Goal: Task Accomplishment & Management: Use online tool/utility

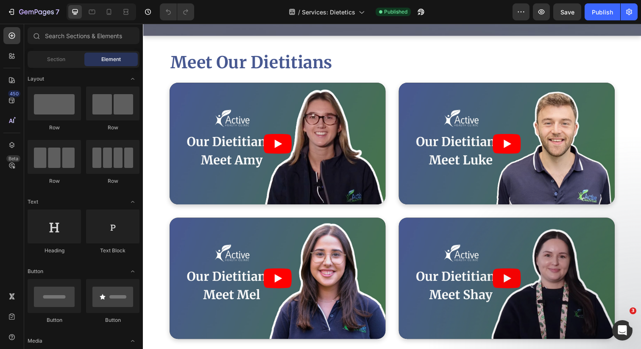
scroll to position [1832, 0]
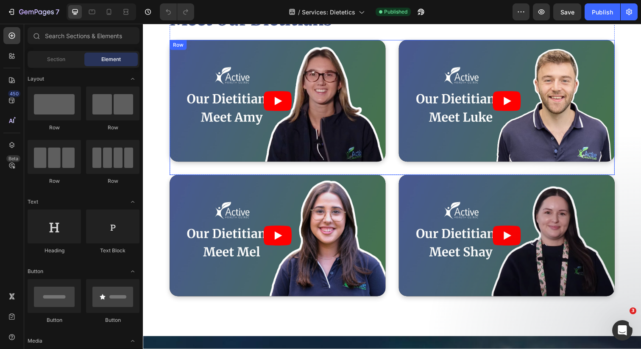
click at [393, 151] on div "Video Video Row" at bounding box center [397, 109] width 455 height 138
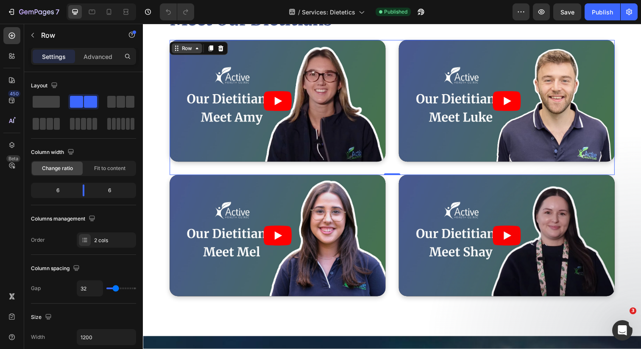
click at [177, 50] on icon at bounding box center [177, 48] width 7 height 7
click at [220, 50] on icon at bounding box center [222, 48] width 7 height 7
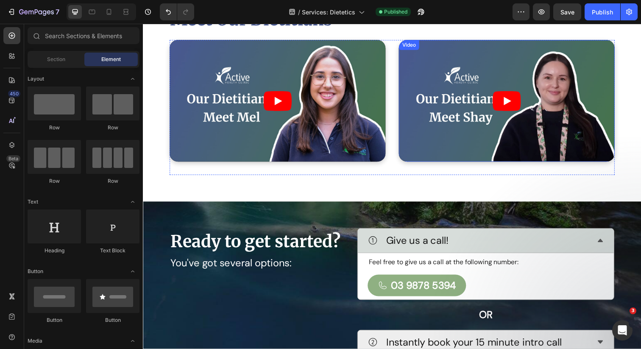
scroll to position [1714, 0]
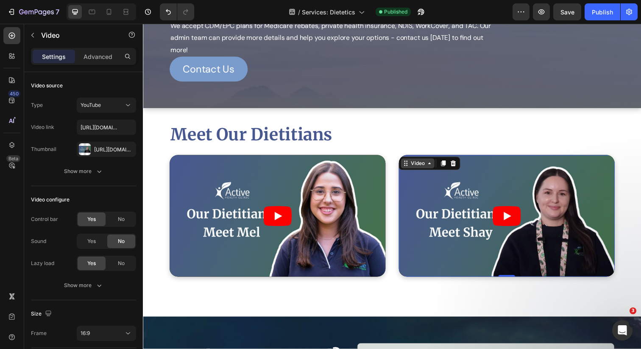
click at [411, 163] on div "Video" at bounding box center [423, 166] width 34 height 10
click at [458, 168] on icon at bounding box center [460, 166] width 6 height 6
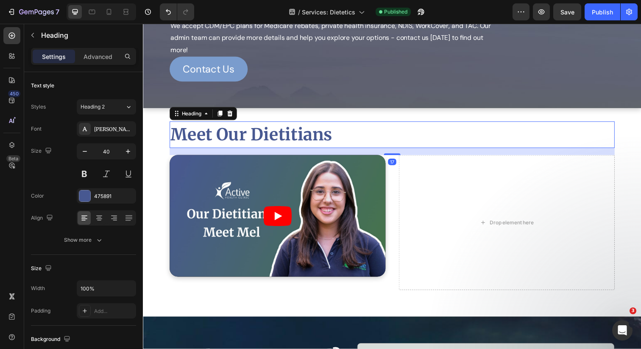
click at [344, 136] on h2 "Meet Our Dietitians" at bounding box center [397, 136] width 455 height 27
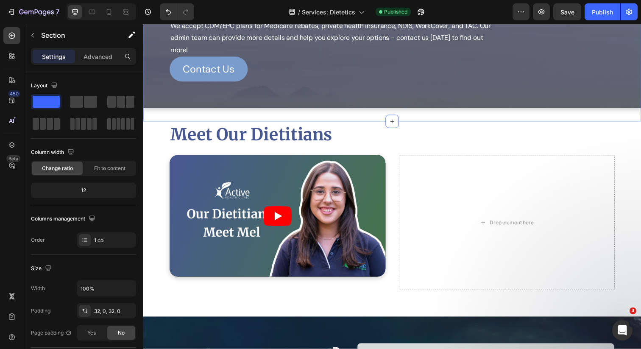
click at [365, 120] on div "Medicare, Private Health, NDIS, & WorkCover Heading We accept CDM/EPC plans for…" at bounding box center [397, 37] width 509 height 172
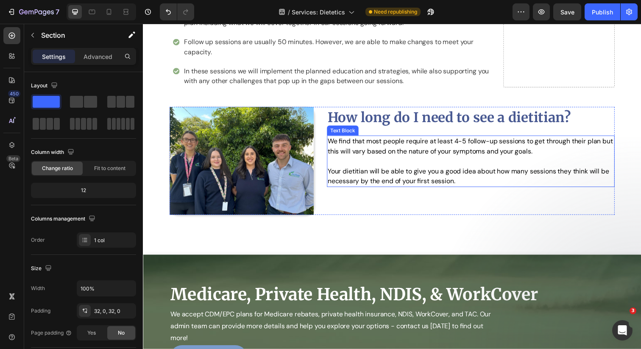
scroll to position [1406, 0]
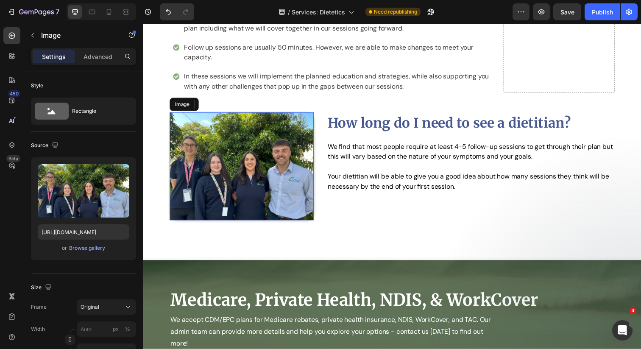
click at [282, 171] on img at bounding box center [243, 169] width 147 height 110
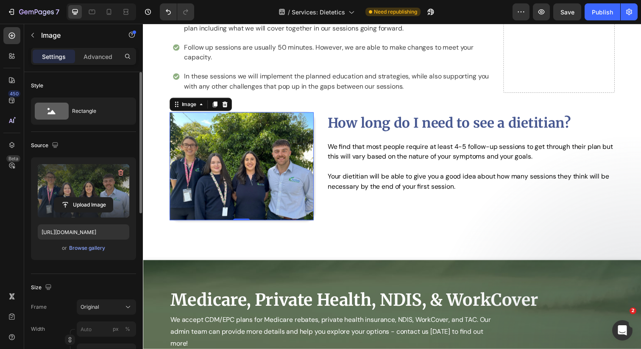
click at [80, 180] on label at bounding box center [84, 190] width 92 height 53
click at [80, 198] on input "file" at bounding box center [83, 205] width 59 height 14
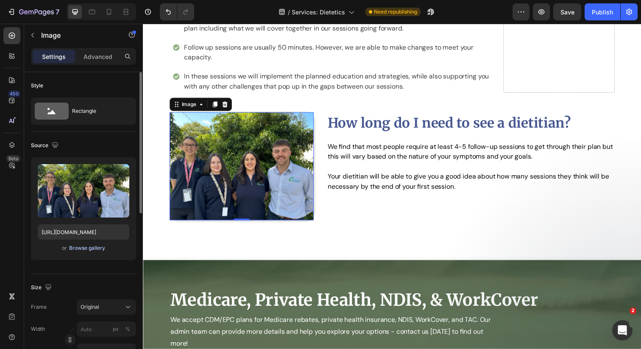
click at [95, 250] on div "Browse gallery" at bounding box center [87, 248] width 36 height 8
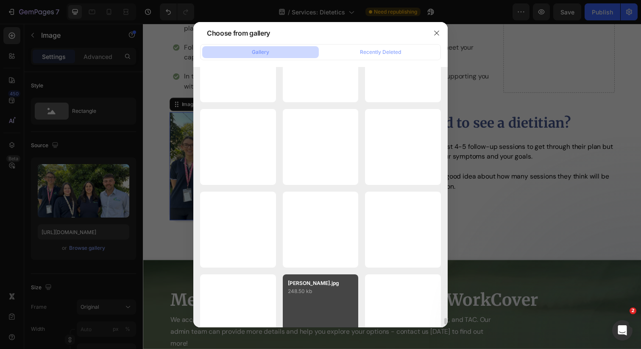
scroll to position [10291, 0]
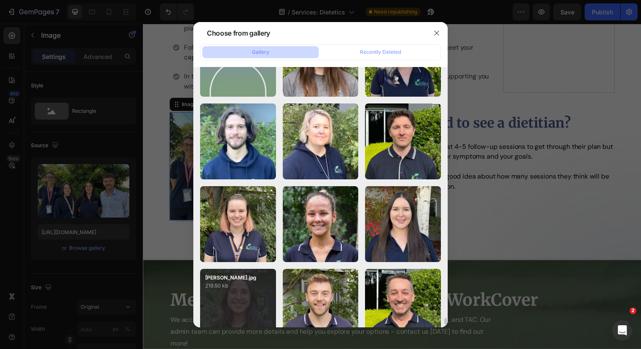
click at [243, 293] on div "Mel-min.jpg 219.50 kb" at bounding box center [238, 307] width 76 height 76
type input "https://cdn.shopify.com/s/files/1/0613/7738/0433/files/gempages_520981399100982…"
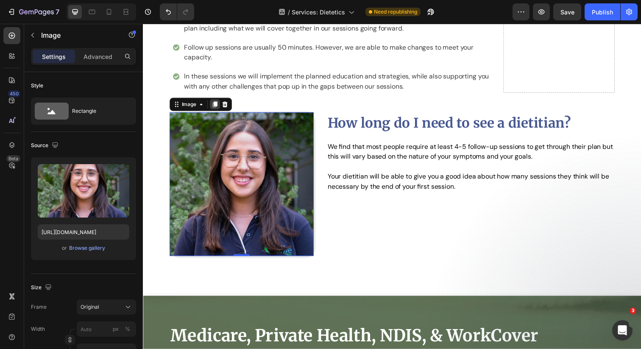
click at [218, 109] on icon at bounding box center [216, 106] width 5 height 6
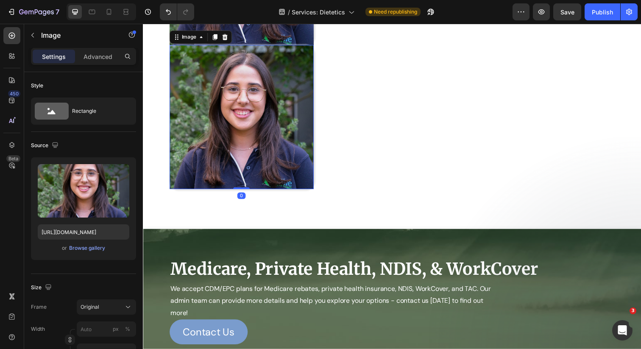
scroll to position [1445, 0]
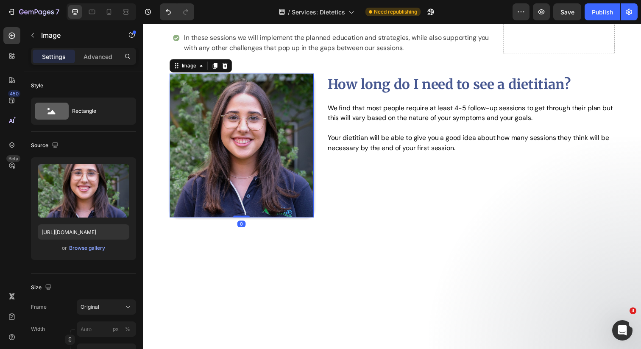
click at [268, 185] on img at bounding box center [243, 148] width 147 height 147
click at [222, 99] on img at bounding box center [243, 148] width 147 height 147
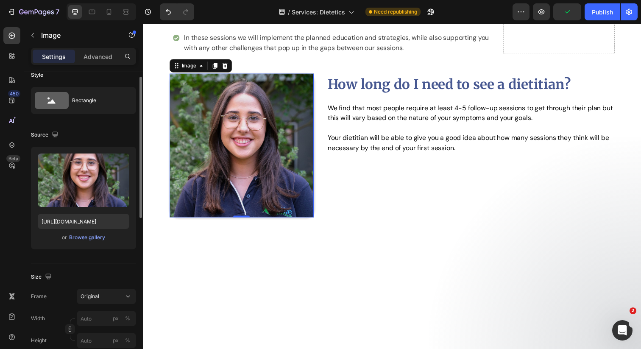
scroll to position [0, 0]
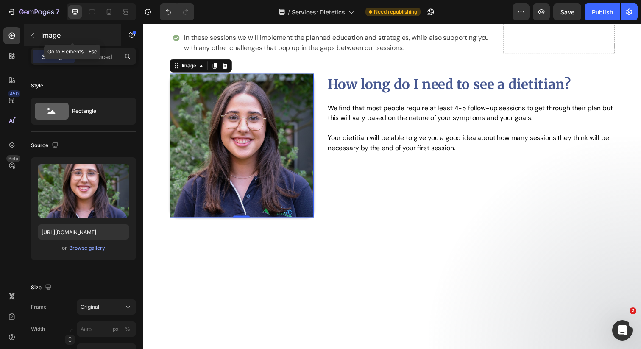
click at [31, 37] on icon "button" at bounding box center [32, 35] width 7 height 7
click at [239, 143] on img at bounding box center [243, 148] width 147 height 147
click at [193, 73] on div "Image" at bounding box center [202, 67] width 64 height 14
click at [193, 70] on div "Image" at bounding box center [190, 67] width 18 height 8
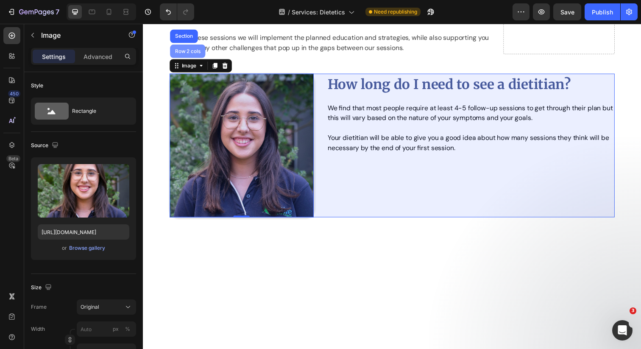
click at [192, 59] on div "Row 2 cols" at bounding box center [188, 52] width 36 height 14
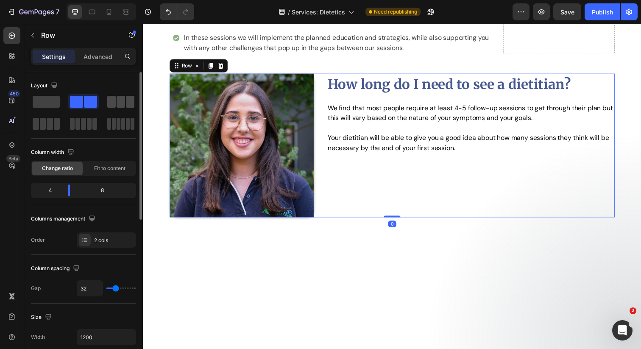
click at [119, 101] on span at bounding box center [121, 102] width 8 height 12
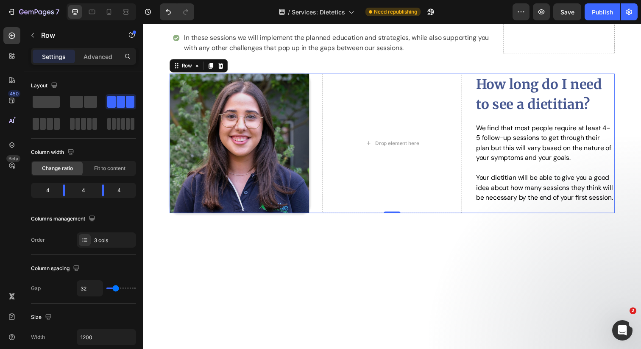
click at [471, 136] on div "How long do I need to see a dietitian? Heading We find that most people require…" at bounding box center [397, 146] width 455 height 143
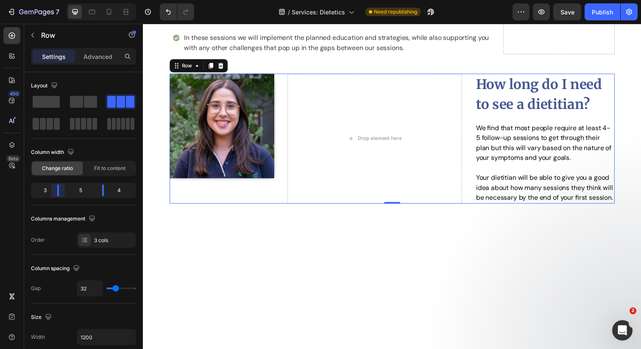
drag, startPoint x: 67, startPoint y: 193, endPoint x: 61, endPoint y: 193, distance: 6.4
click at [61, 0] on body "7 Version history / Services: Dietetics Need republishing Preview Save Publish …" at bounding box center [320, 0] width 641 height 0
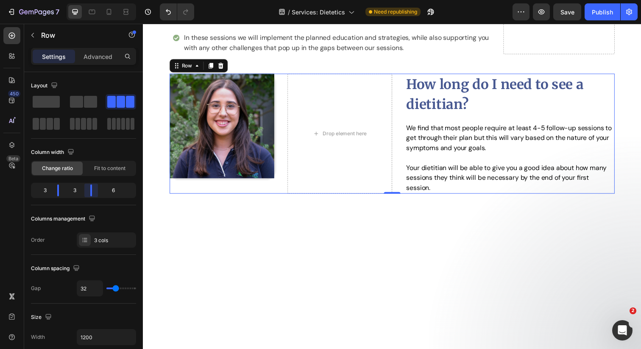
drag, startPoint x: 101, startPoint y: 191, endPoint x: 86, endPoint y: 191, distance: 14.8
click at [86, 0] on body "7 Version history / Services: Dietetics Need republishing Preview Save Publish …" at bounding box center [320, 0] width 641 height 0
click at [347, 129] on div "Drop element here" at bounding box center [344, 136] width 107 height 123
click at [260, 143] on img at bounding box center [223, 128] width 107 height 107
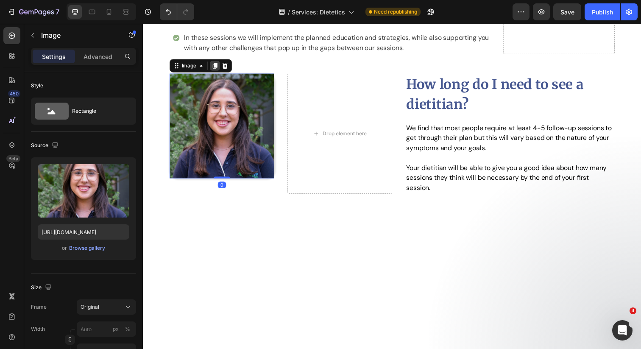
click at [214, 70] on icon at bounding box center [216, 67] width 5 height 6
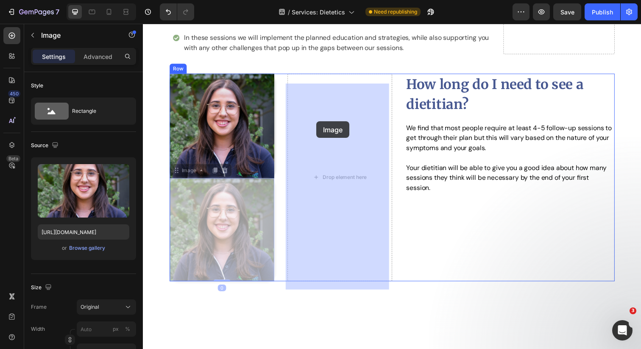
drag, startPoint x: 176, startPoint y: 183, endPoint x: 320, endPoint y: 123, distance: 156.1
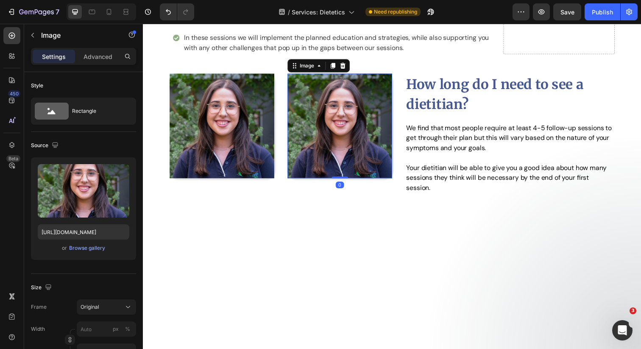
click at [318, 117] on img at bounding box center [344, 128] width 107 height 107
click at [95, 251] on div "Browse gallery" at bounding box center [87, 248] width 36 height 8
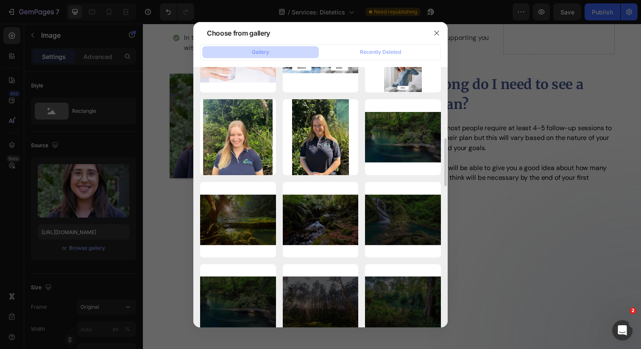
scroll to position [333, 0]
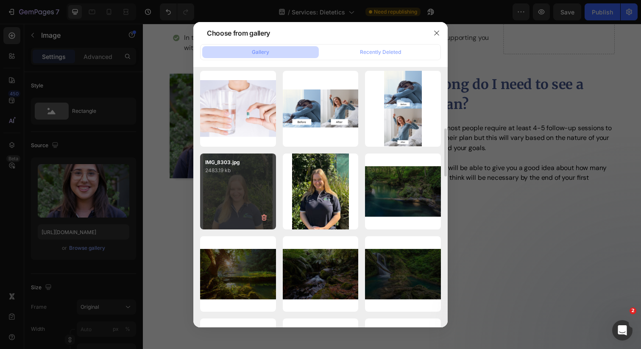
click at [237, 190] on div "IMG_8303.jpg 2483.19 kb" at bounding box center [238, 192] width 76 height 76
type input "https://cdn.shopify.com/s/files/1/0613/7738/0433/files/gempages_520981399100982…"
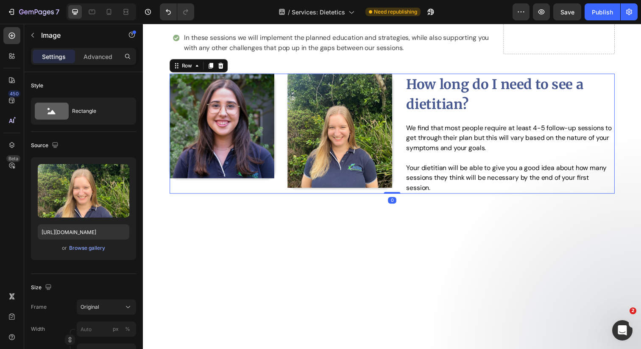
click at [279, 168] on div "How long do I need to see a dietitian? Heading We find that most people require…" at bounding box center [397, 136] width 455 height 123
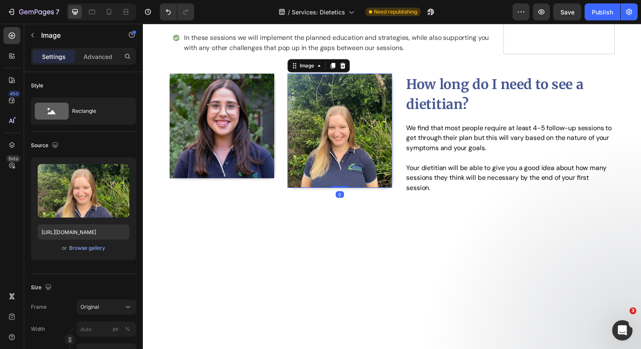
click at [330, 153] on img at bounding box center [344, 133] width 107 height 117
click at [344, 70] on icon at bounding box center [347, 67] width 6 height 6
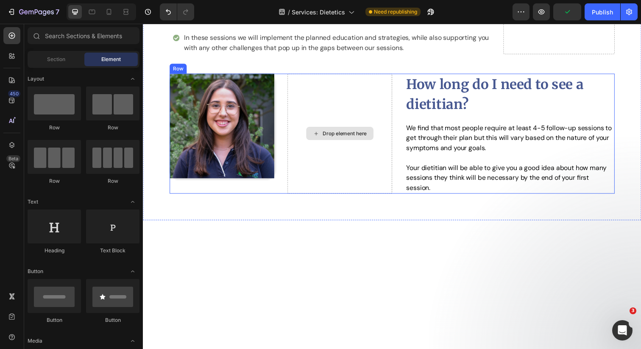
click at [333, 166] on div "Drop element here" at bounding box center [344, 136] width 107 height 123
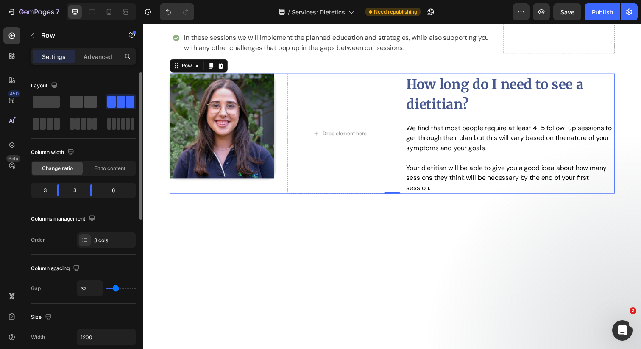
click at [72, 98] on span at bounding box center [76, 102] width 13 height 12
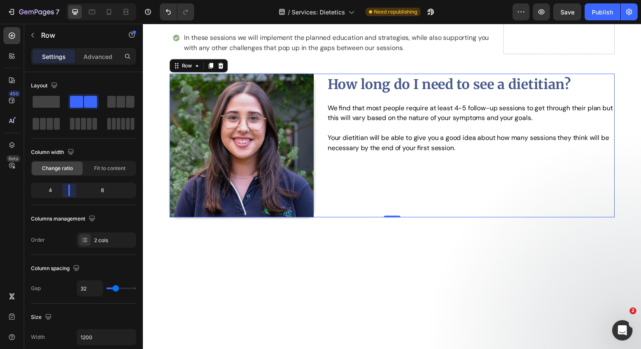
drag, startPoint x: 77, startPoint y: 192, endPoint x: 0, endPoint y: 150, distance: 88.1
click at [62, 0] on body "7 Version history / Services: Dietetics Need republishing Preview Save Publish …" at bounding box center [320, 0] width 641 height 0
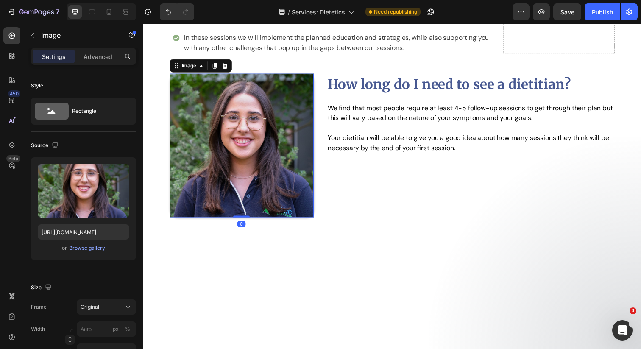
click at [279, 160] on img at bounding box center [243, 148] width 147 height 147
click at [83, 251] on div "Browse gallery" at bounding box center [87, 248] width 36 height 8
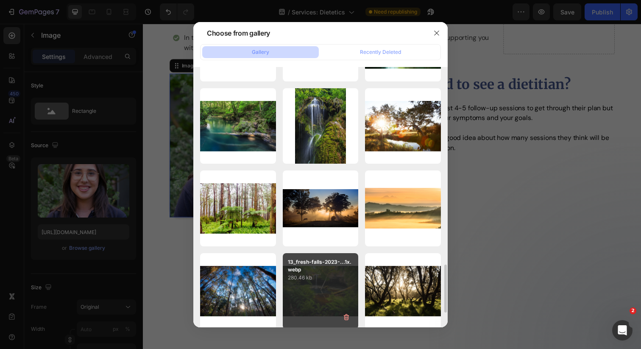
scroll to position [991, 0]
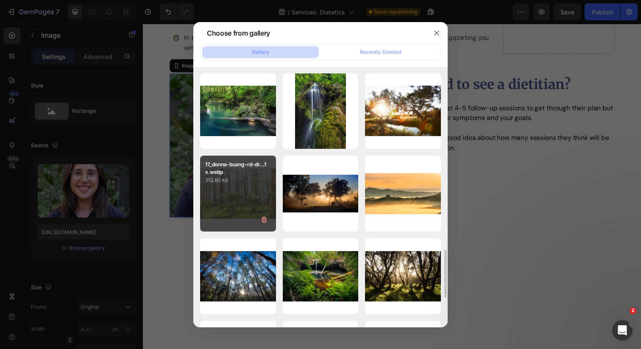
click at [259, 190] on div "17_donna-buang-rd-dr...1x.webp 312.80 kb" at bounding box center [238, 194] width 76 height 76
type input "https://cdn.shopify.com/s/files/1/0613/7738/0433/files/gempages_520981399100982…"
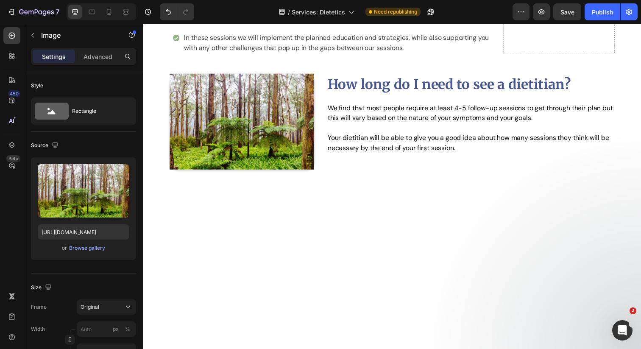
click at [387, 258] on div at bounding box center [397, 285] width 509 height 145
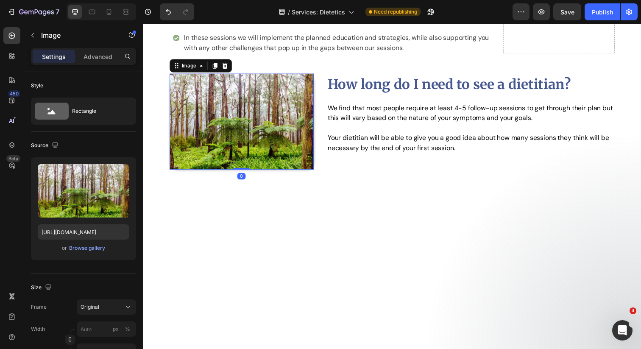
click at [248, 131] on img at bounding box center [243, 124] width 147 height 98
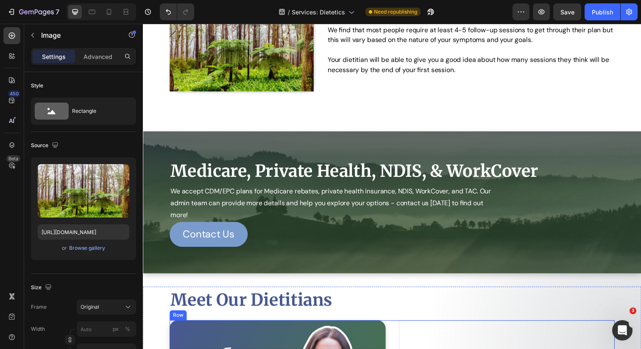
scroll to position [1336, 0]
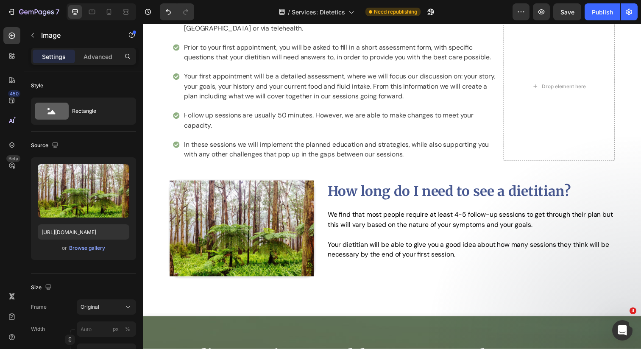
click at [255, 240] on img at bounding box center [243, 233] width 147 height 98
click at [253, 223] on img at bounding box center [243, 233] width 147 height 98
click at [343, 203] on strong "How long do I need to see a dietitian?" at bounding box center [456, 194] width 249 height 17
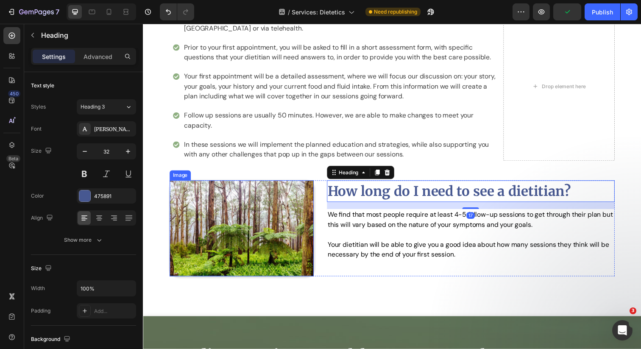
click at [285, 219] on img at bounding box center [243, 233] width 147 height 98
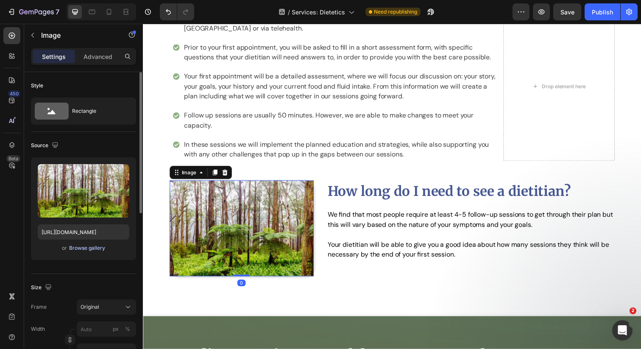
click at [87, 248] on div "Browse gallery" at bounding box center [87, 248] width 36 height 8
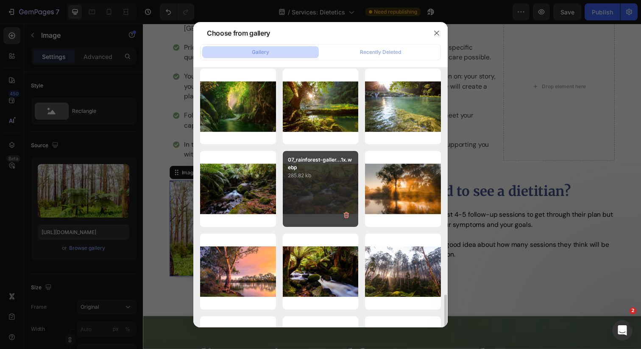
scroll to position [1293, 0]
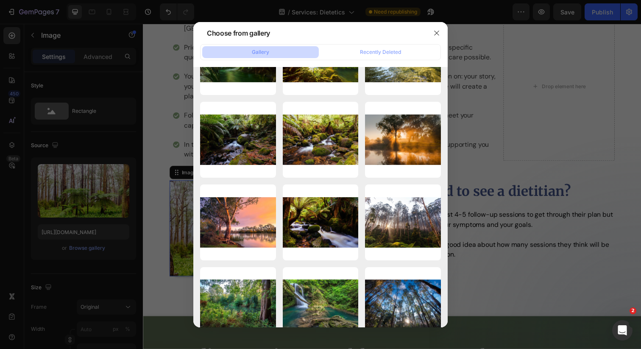
click at [503, 268] on div at bounding box center [320, 174] width 641 height 349
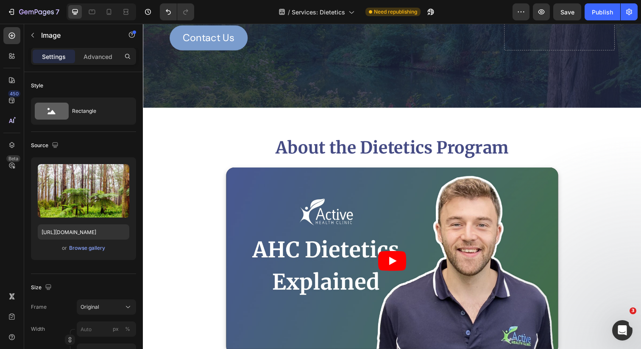
scroll to position [0, 0]
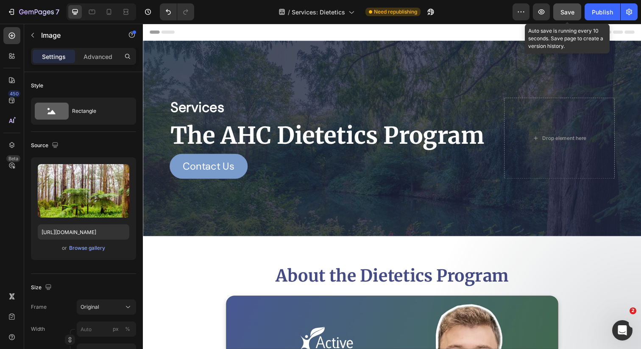
click at [574, 14] on span "Save" at bounding box center [568, 11] width 14 height 7
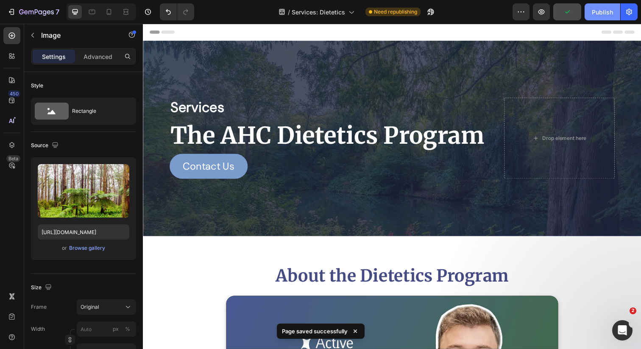
click at [602, 9] on div "Publish" at bounding box center [602, 12] width 21 height 9
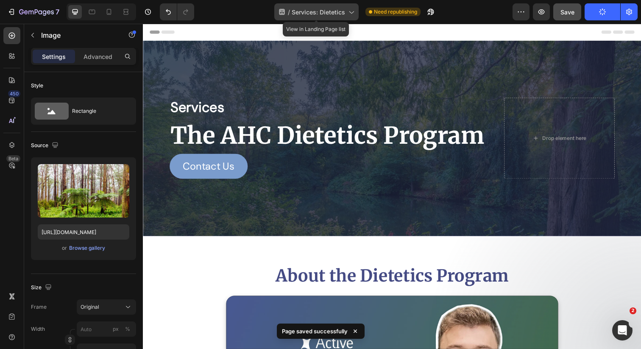
click at [352, 12] on icon at bounding box center [351, 12] width 8 height 8
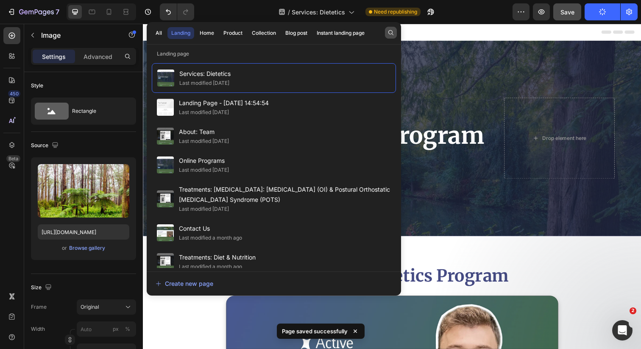
click at [388, 35] on icon "button" at bounding box center [391, 32] width 7 height 7
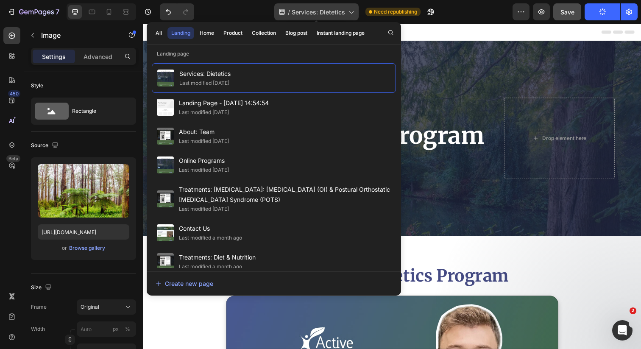
click at [353, 12] on icon at bounding box center [351, 12] width 8 height 8
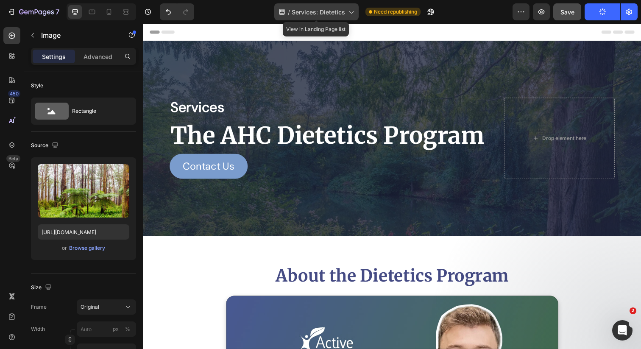
click at [342, 10] on span "Services: Dietetics" at bounding box center [318, 12] width 53 height 9
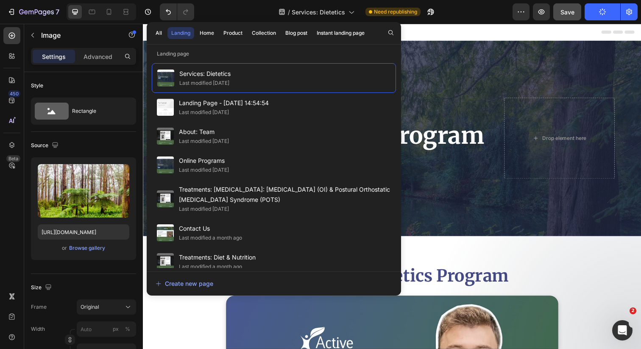
click at [384, 34] on div "All Landing Home Product Collection Blog post Instant landing page" at bounding box center [274, 33] width 254 height 22
click at [399, 31] on div "All Landing Home Product Collection Blog post Instant landing page" at bounding box center [274, 33] width 254 height 22
click at [390, 33] on icon "button" at bounding box center [391, 32] width 7 height 7
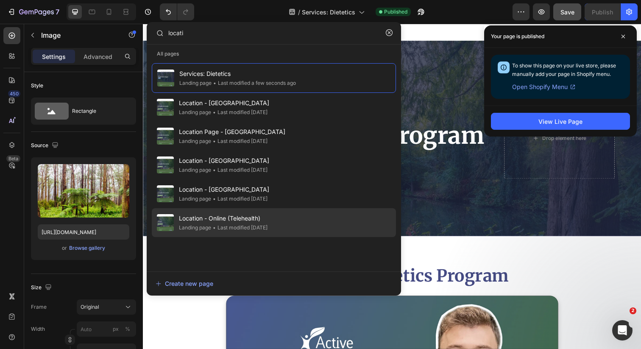
type input "locati"
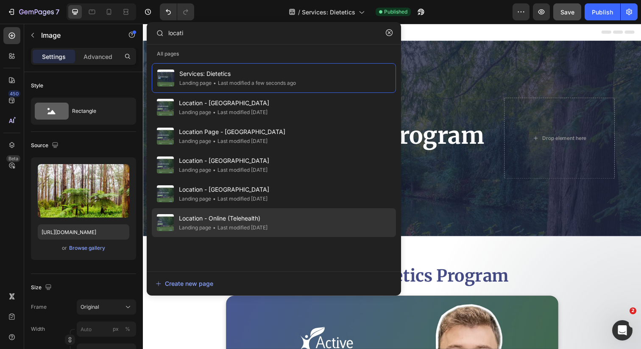
click at [219, 217] on span "Location - Online (Telehealth)" at bounding box center [223, 218] width 89 height 10
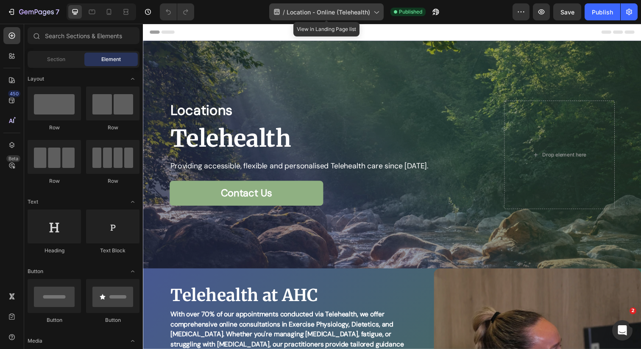
click at [380, 10] on icon at bounding box center [376, 12] width 8 height 8
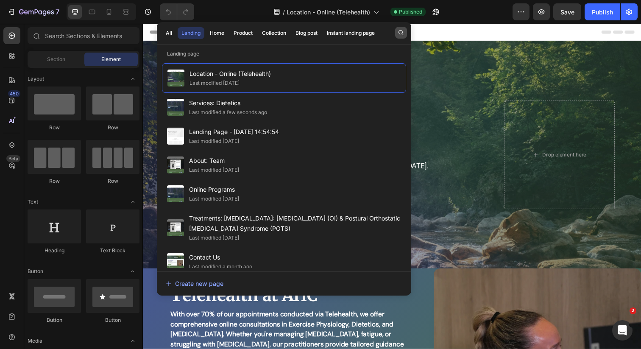
click at [398, 30] on icon "button" at bounding box center [401, 32] width 7 height 7
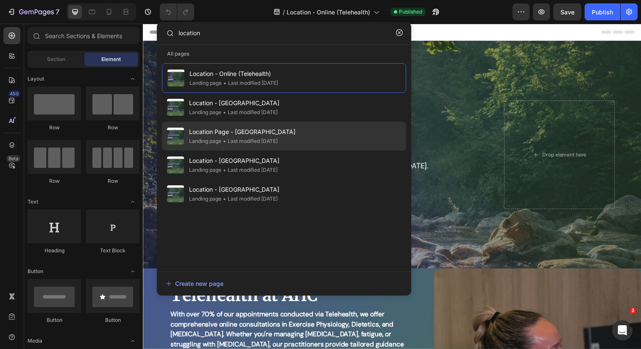
type input "location"
click at [278, 145] on div "• Last modified 4 months ago" at bounding box center [249, 141] width 56 height 8
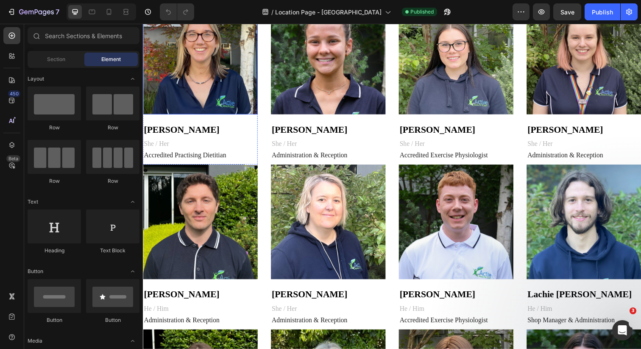
scroll to position [474, 0]
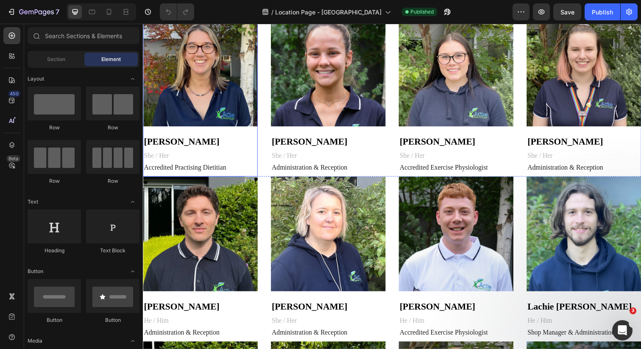
click at [253, 129] on div "Image Amy Coen Heading She / Her Text block Row Accredited Practising Dietitian…" at bounding box center [201, 95] width 117 height 168
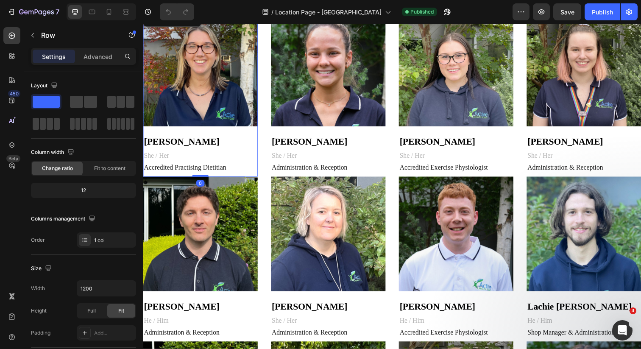
scroll to position [414, 0]
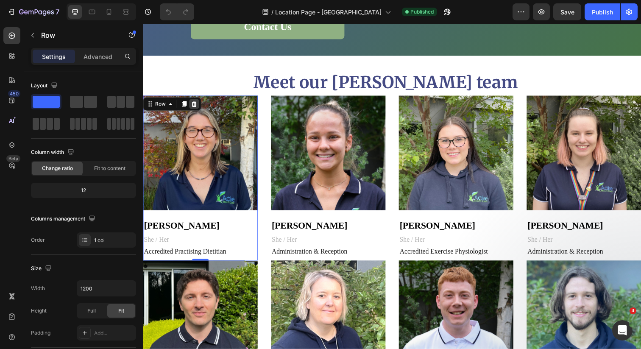
click at [196, 102] on icon at bounding box center [195, 105] width 7 height 7
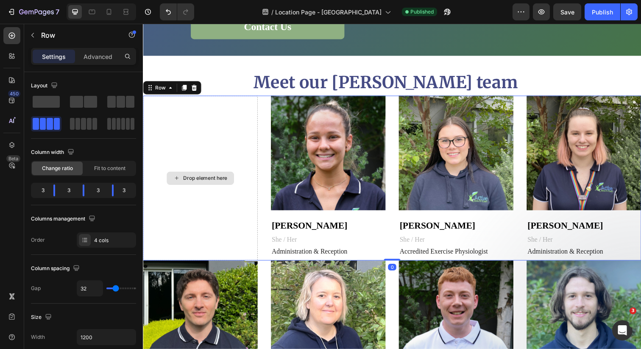
click at [239, 97] on div "Drop element here" at bounding box center [201, 181] width 117 height 168
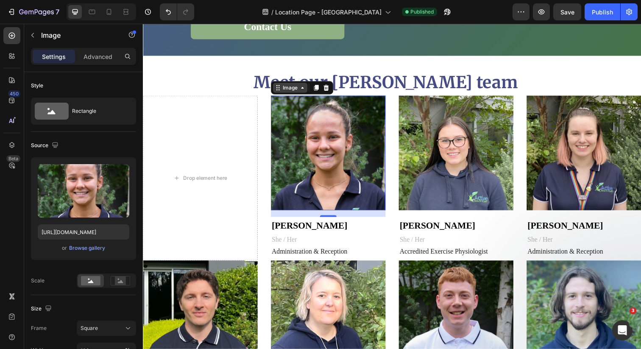
click at [280, 84] on div "Image" at bounding box center [293, 89] width 35 height 10
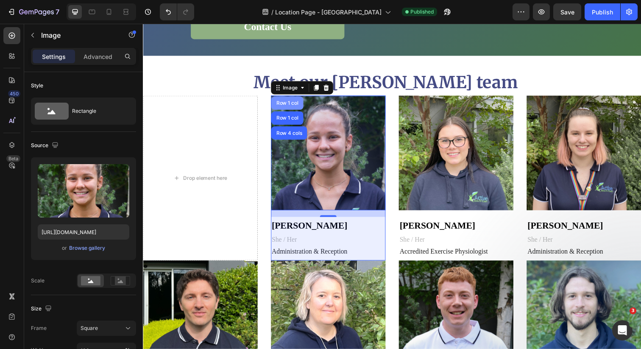
click at [294, 102] on div "Row 1 col" at bounding box center [290, 104] width 26 height 5
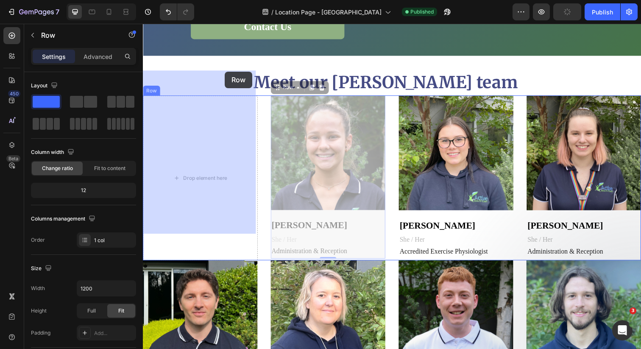
drag, startPoint x: 278, startPoint y: 64, endPoint x: 226, endPoint y: 73, distance: 52.1
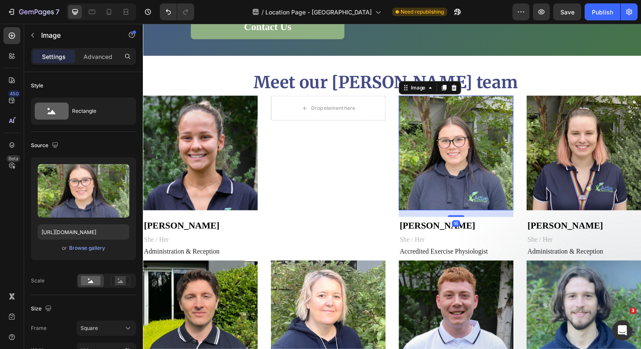
click at [442, 97] on img at bounding box center [462, 155] width 117 height 117
click at [415, 85] on div "Image" at bounding box center [424, 89] width 18 height 8
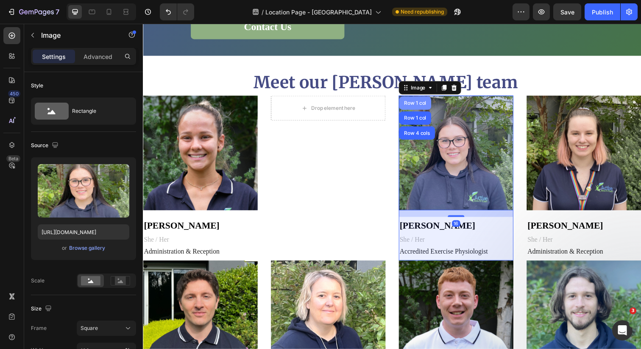
click at [413, 102] on div "Row 1 col" at bounding box center [421, 104] width 26 height 5
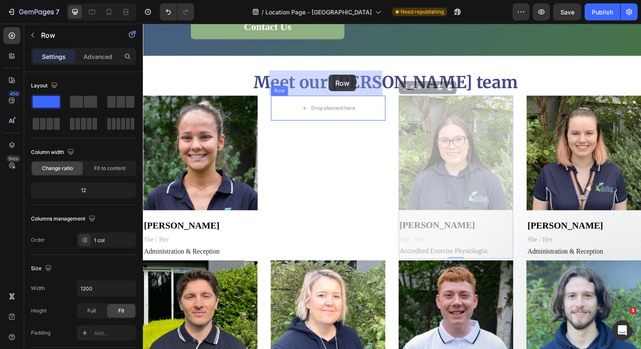
drag, startPoint x: 409, startPoint y: 64, endPoint x: 333, endPoint y: 76, distance: 77.3
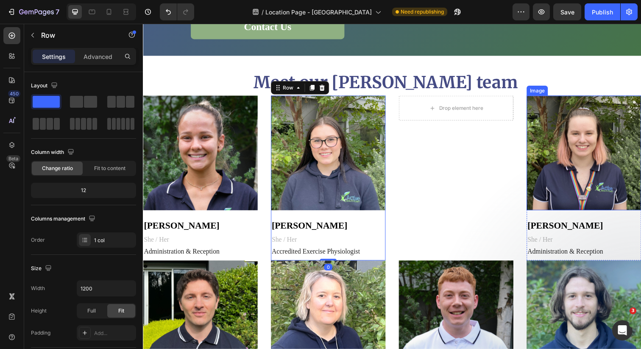
click at [558, 97] on img at bounding box center [593, 155] width 117 height 117
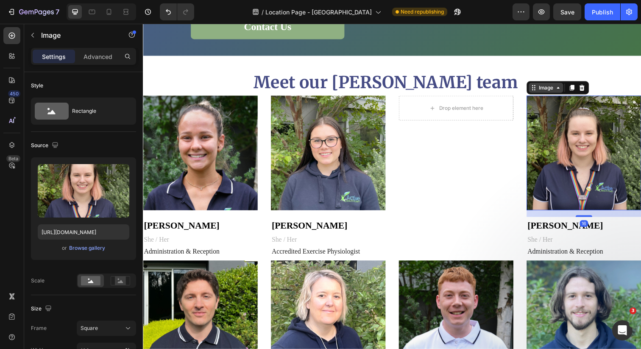
click at [545, 85] on div "Image" at bounding box center [554, 89] width 18 height 8
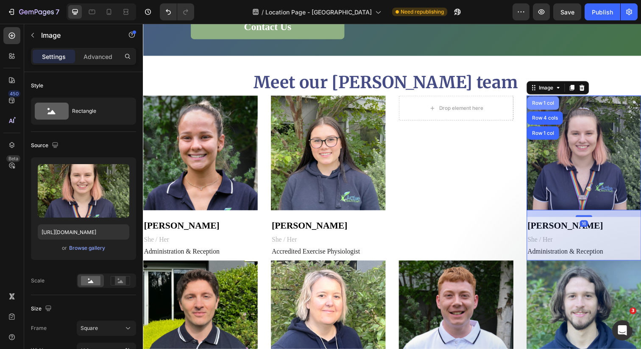
click at [543, 98] on div "Row 1 col" at bounding box center [551, 105] width 33 height 14
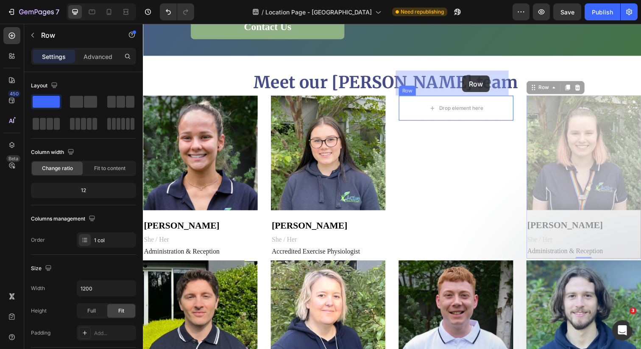
drag, startPoint x: 539, startPoint y: 65, endPoint x: 493, endPoint y: 72, distance: 46.8
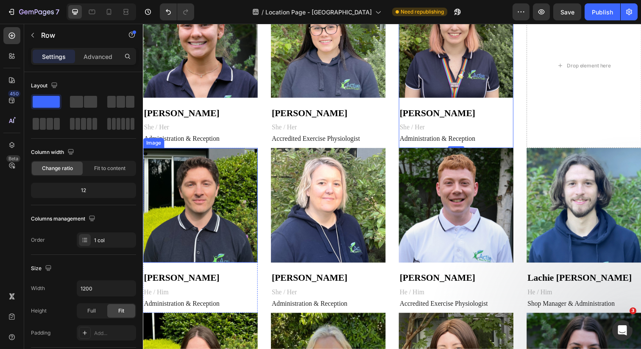
scroll to position [498, 0]
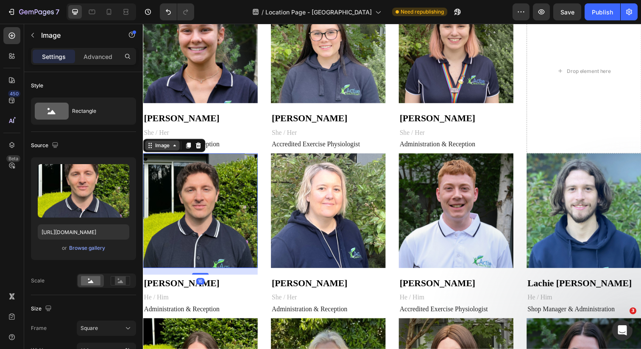
click at [151, 151] on div "Image" at bounding box center [162, 148] width 35 height 10
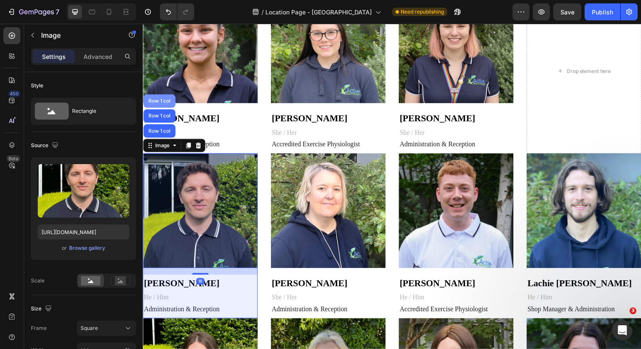
click at [159, 102] on div "Row 1 col" at bounding box center [160, 102] width 26 height 5
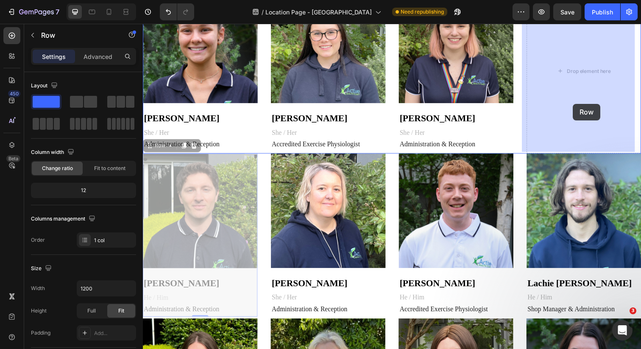
drag, startPoint x: 148, startPoint y: 146, endPoint x: 582, endPoint y: 106, distance: 435.8
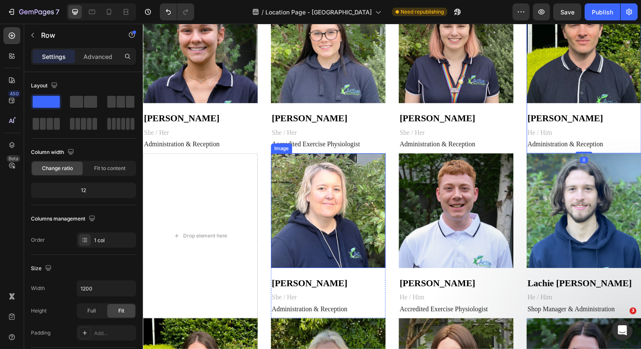
click at [345, 188] on img at bounding box center [332, 214] width 117 height 117
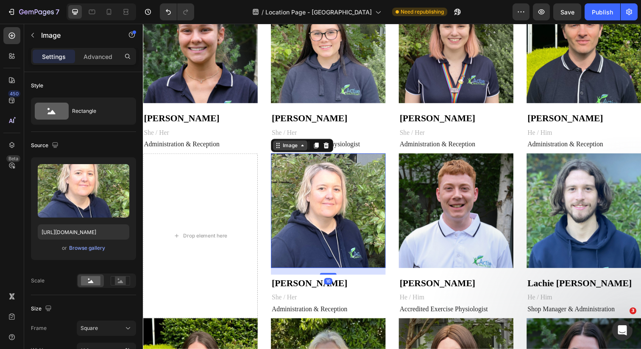
click at [282, 146] on icon at bounding box center [280, 148] width 7 height 7
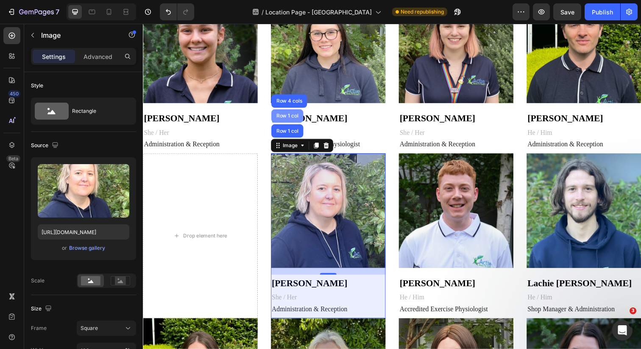
click at [291, 115] on div "Row 1 col" at bounding box center [290, 117] width 26 height 5
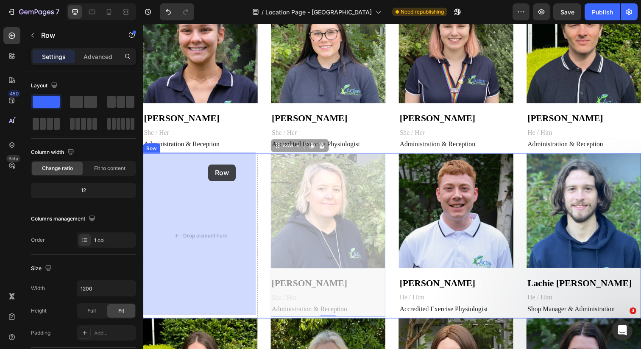
drag, startPoint x: 278, startPoint y: 146, endPoint x: 210, endPoint y: 168, distance: 71.9
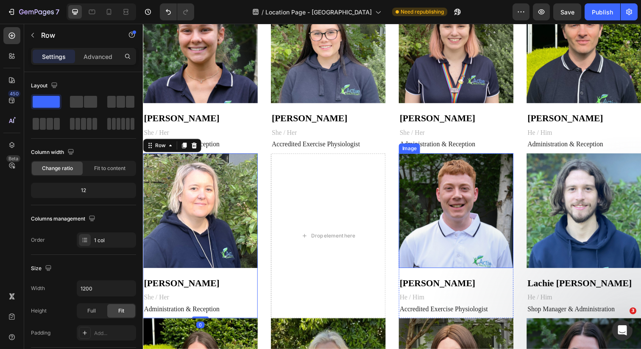
click at [459, 183] on img at bounding box center [462, 214] width 117 height 117
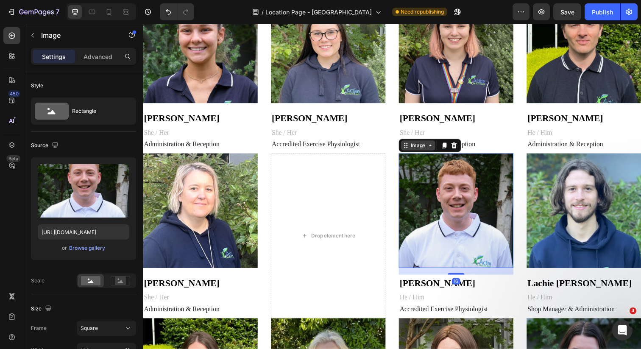
click at [415, 148] on div "Image" at bounding box center [424, 148] width 18 height 8
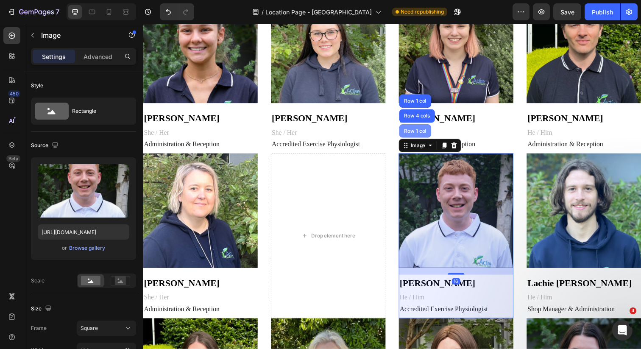
click at [417, 128] on div "Row 1 col" at bounding box center [421, 133] width 33 height 14
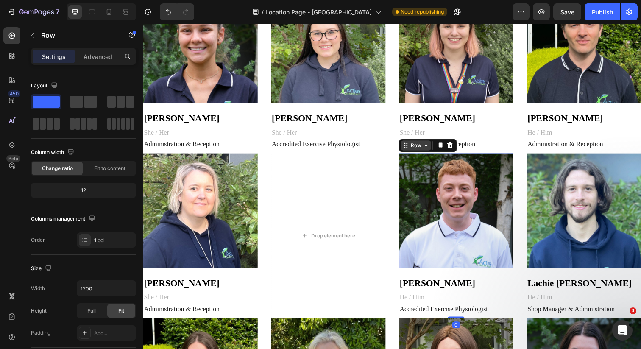
click at [415, 150] on div "Row" at bounding box center [422, 148] width 14 height 8
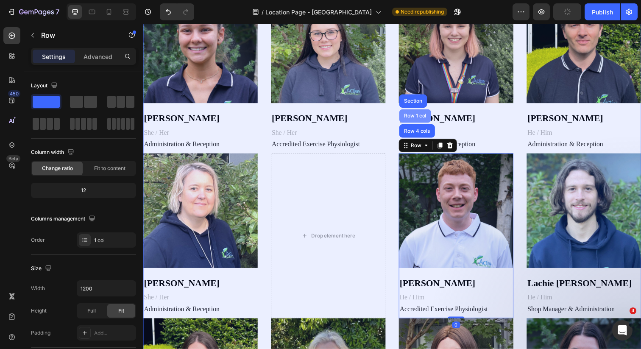
click at [419, 113] on div "Row 1 col" at bounding box center [421, 118] width 33 height 14
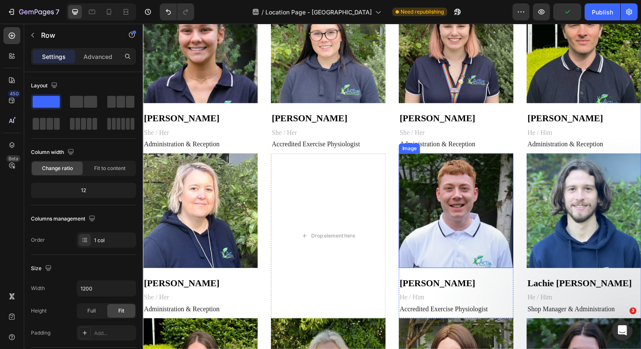
click at [423, 190] on img at bounding box center [462, 214] width 117 height 117
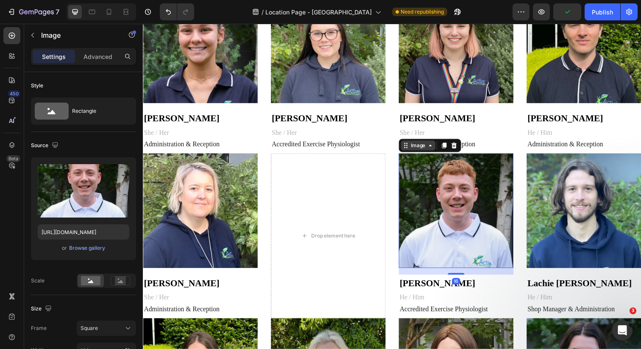
click at [410, 151] on div "Image" at bounding box center [423, 148] width 35 height 10
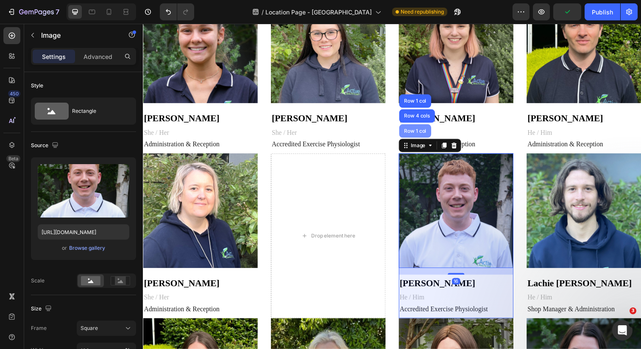
click at [413, 136] on div "Row 1 col" at bounding box center [421, 133] width 33 height 14
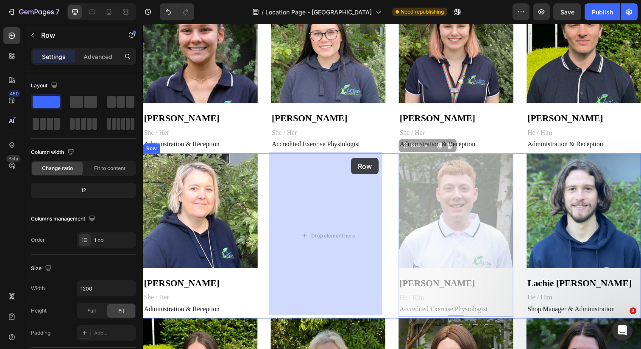
drag, startPoint x: 408, startPoint y: 150, endPoint x: 355, endPoint y: 161, distance: 53.3
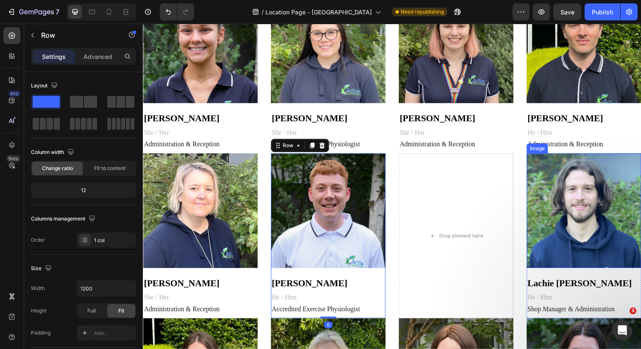
click at [584, 196] on img at bounding box center [593, 214] width 117 height 117
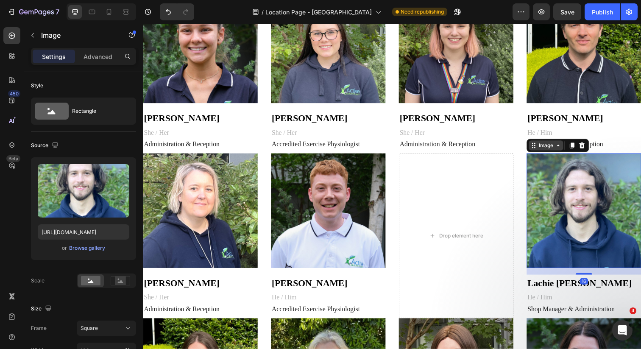
click at [545, 148] on div "Image" at bounding box center [554, 148] width 18 height 8
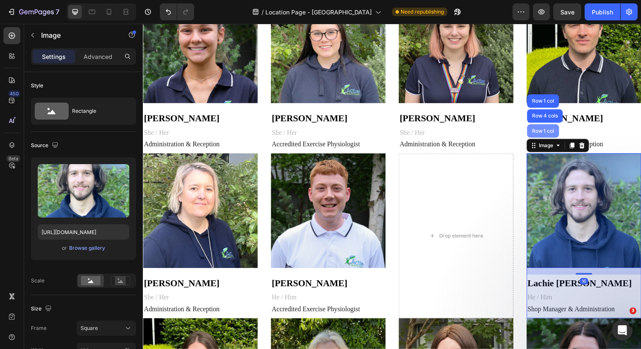
click at [542, 131] on div "Row 1 col" at bounding box center [552, 133] width 26 height 5
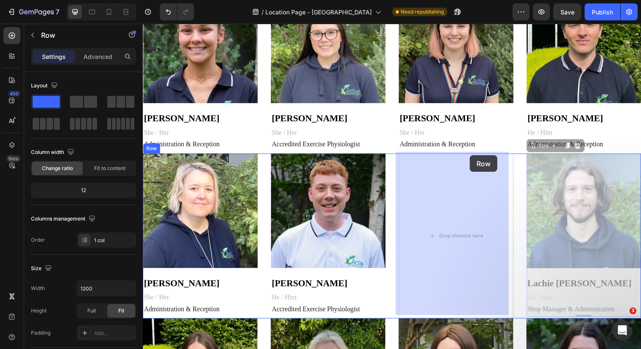
drag, startPoint x: 537, startPoint y: 147, endPoint x: 475, endPoint y: 159, distance: 63.8
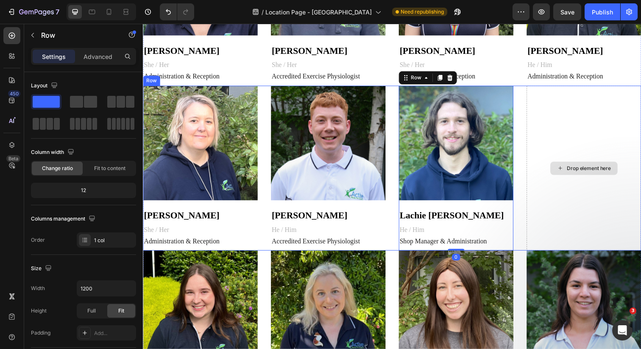
scroll to position [661, 0]
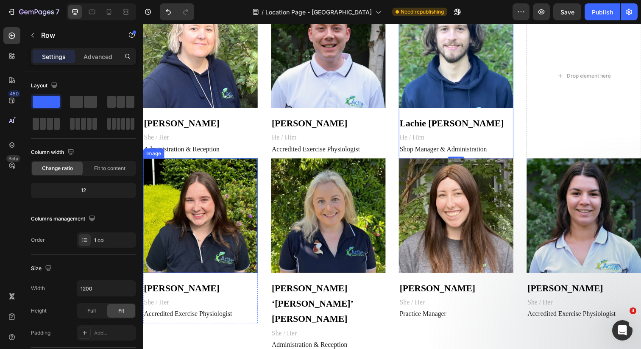
click at [210, 190] on img at bounding box center [201, 219] width 117 height 117
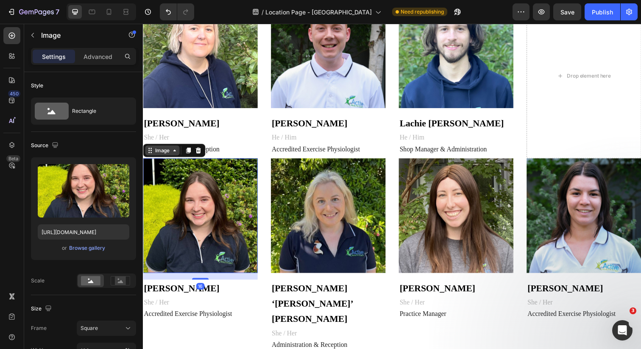
click at [150, 150] on icon at bounding box center [150, 153] width 7 height 7
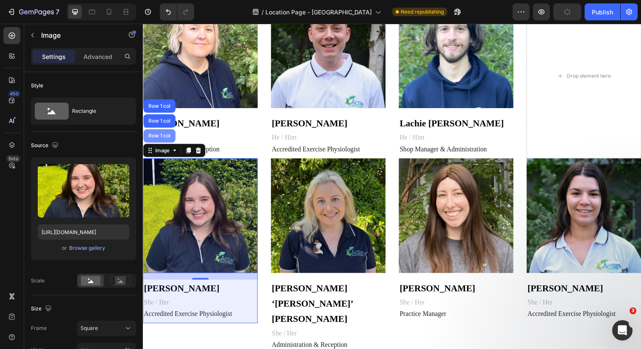
click at [159, 136] on div "Row 1 col" at bounding box center [160, 138] width 26 height 5
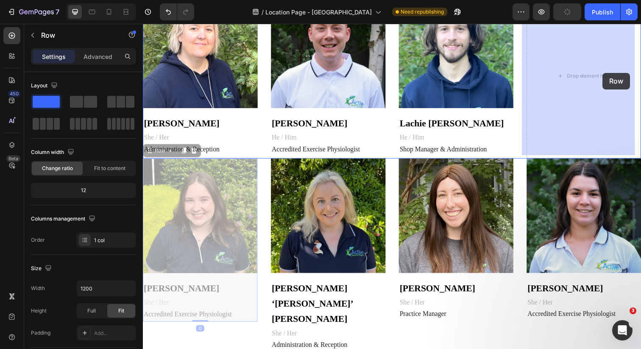
drag, startPoint x: 231, startPoint y: 151, endPoint x: 612, endPoint y: 74, distance: 389.0
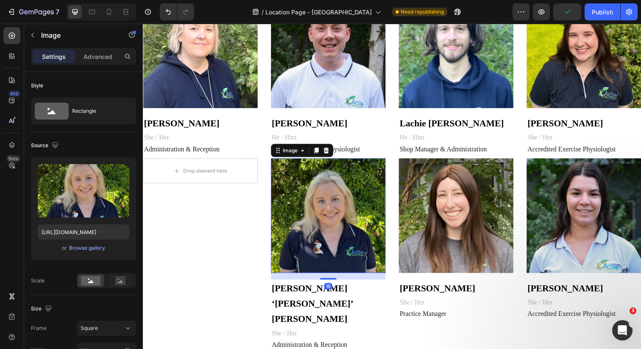
click at [312, 208] on img at bounding box center [332, 219] width 117 height 117
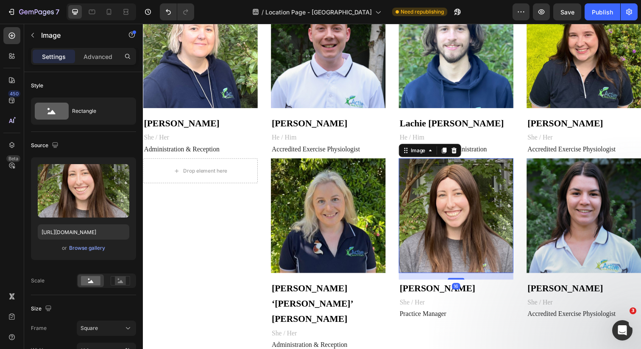
click at [424, 184] on img at bounding box center [462, 219] width 117 height 117
click at [412, 155] on icon at bounding box center [412, 155] width 1 height 1
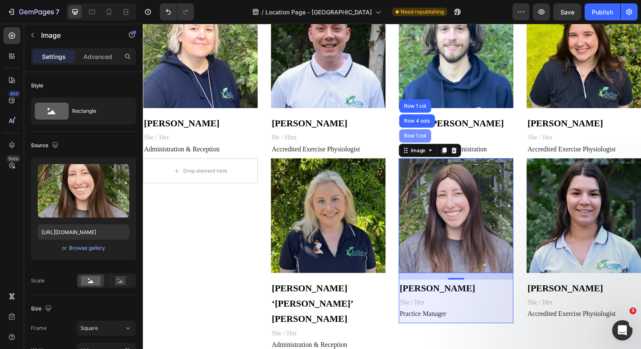
click at [416, 136] on div "Row 1 col" at bounding box center [421, 138] width 26 height 5
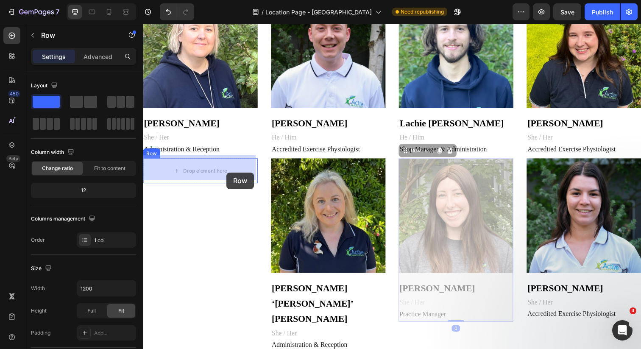
drag, startPoint x: 413, startPoint y: 153, endPoint x: 228, endPoint y: 176, distance: 186.3
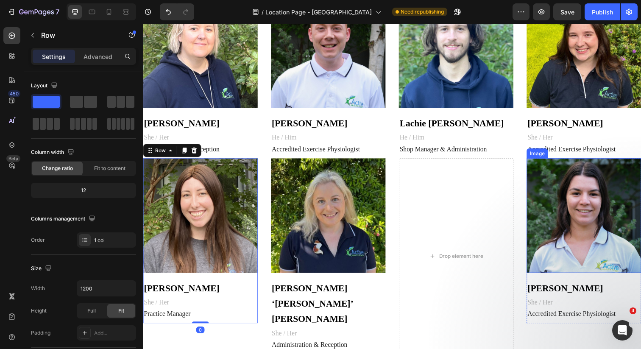
click at [604, 171] on img at bounding box center [593, 219] width 117 height 117
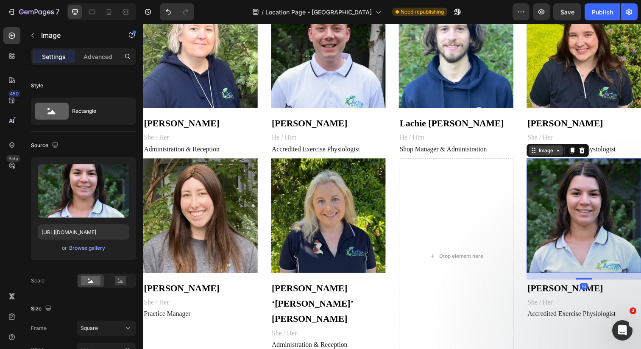
click at [539, 150] on icon at bounding box center [542, 153] width 7 height 7
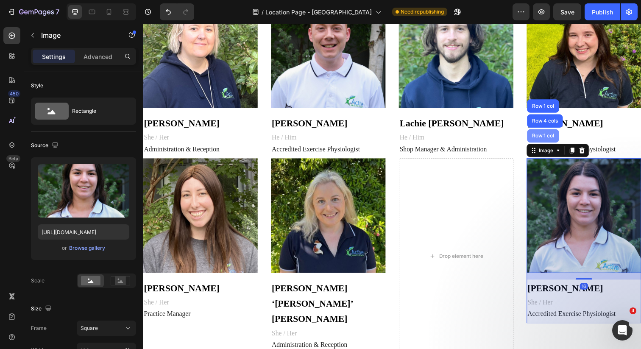
click at [540, 136] on div "Row 1 col" at bounding box center [552, 138] width 26 height 5
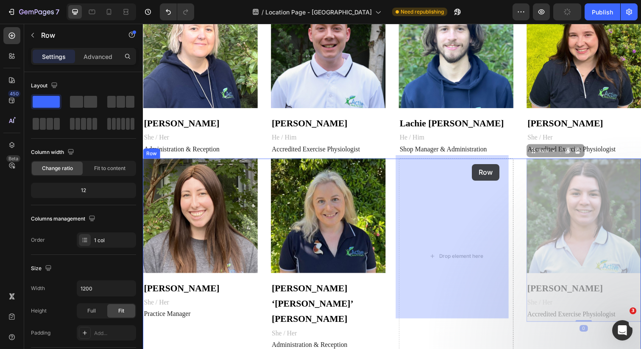
drag, startPoint x: 533, startPoint y: 153, endPoint x: 492, endPoint y: 162, distance: 42.2
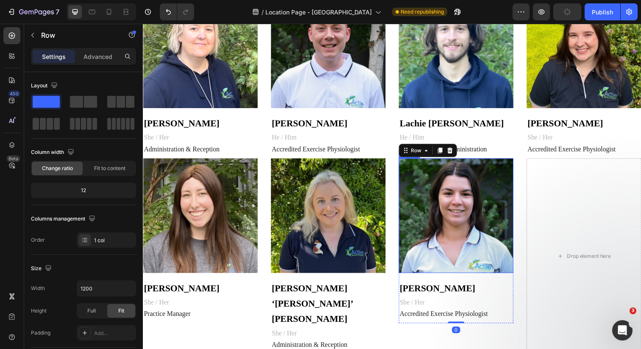
scroll to position [717, 0]
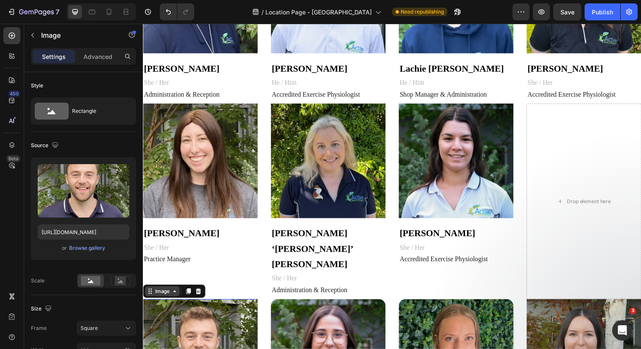
click at [169, 293] on div "Image" at bounding box center [163, 297] width 18 height 8
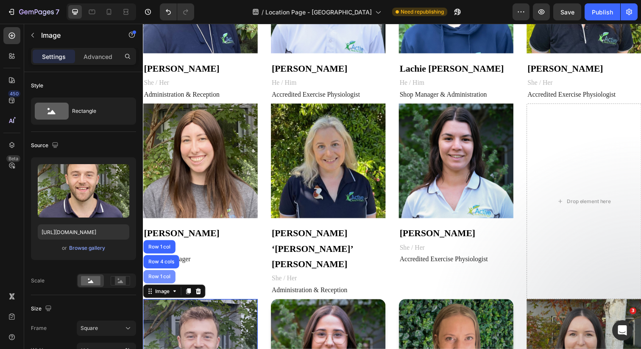
click at [164, 279] on div "Row 1 col" at bounding box center [160, 281] width 26 height 5
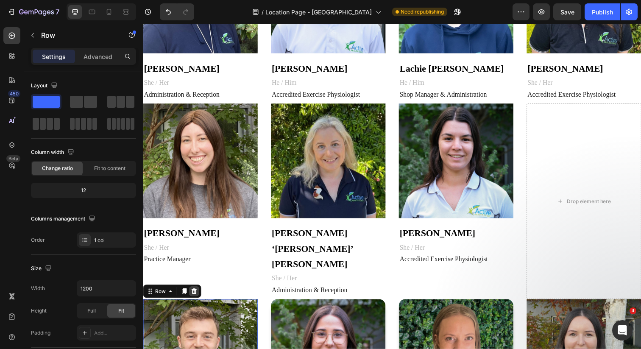
click at [195, 293] on icon at bounding box center [195, 296] width 7 height 7
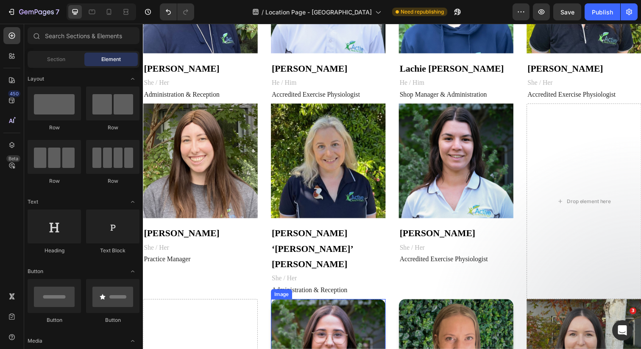
scroll to position [735, 0]
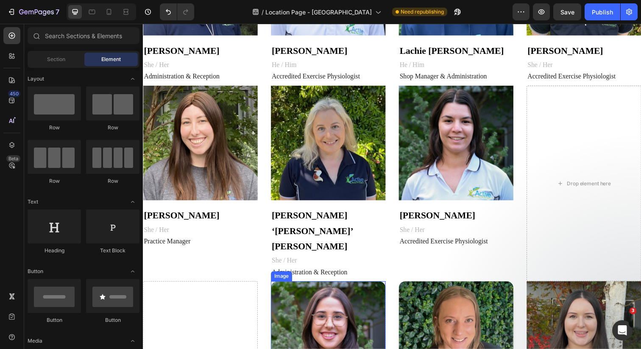
click at [338, 287] on img at bounding box center [332, 345] width 117 height 117
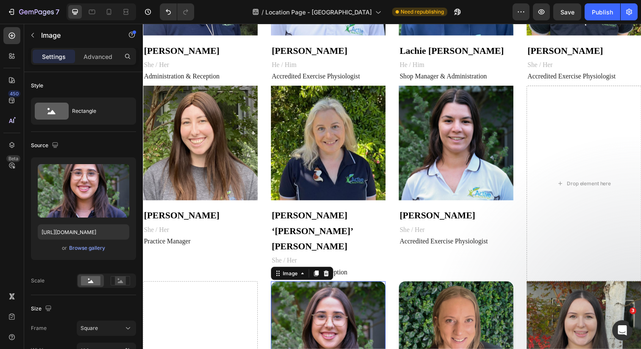
click at [287, 287] on img at bounding box center [332, 345] width 117 height 117
click at [288, 274] on div "Image" at bounding box center [293, 279] width 35 height 10
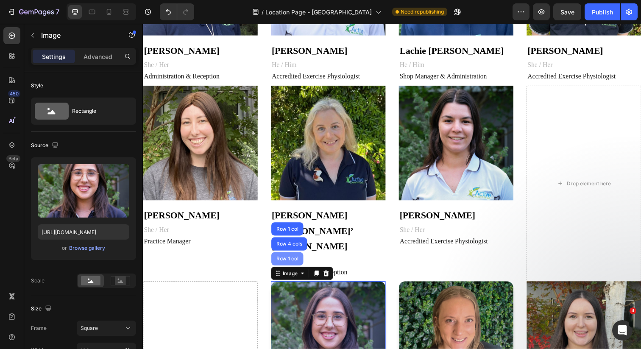
click at [287, 261] on div "Row 1 col" at bounding box center [290, 263] width 26 height 5
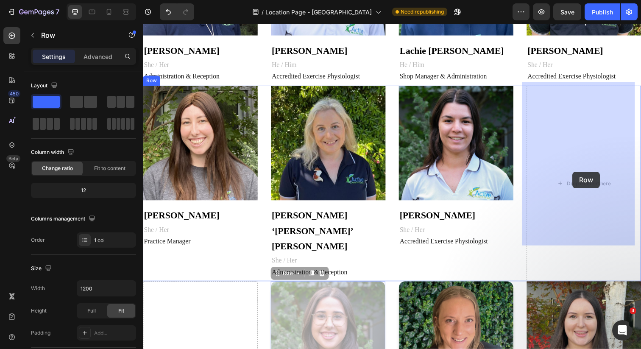
drag, startPoint x: 278, startPoint y: 244, endPoint x: 582, endPoint y: 174, distance: 311.6
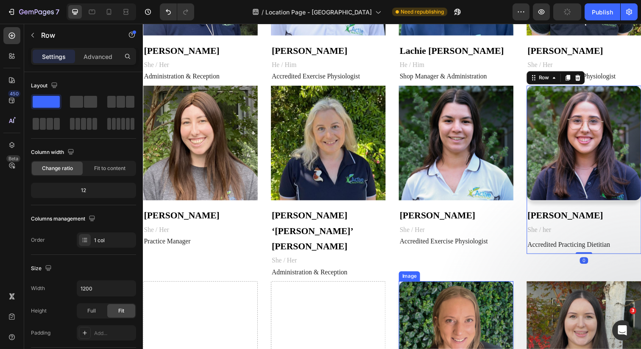
scroll to position [840, 0]
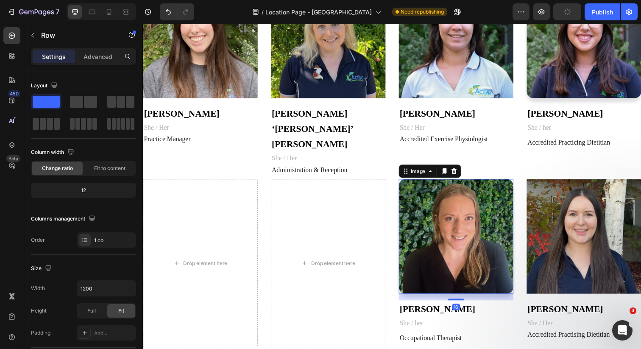
click at [451, 209] on img at bounding box center [462, 240] width 117 height 117
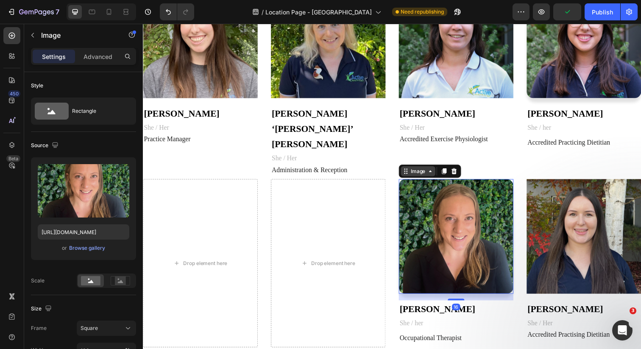
click at [415, 170] on div "Image" at bounding box center [424, 174] width 18 height 8
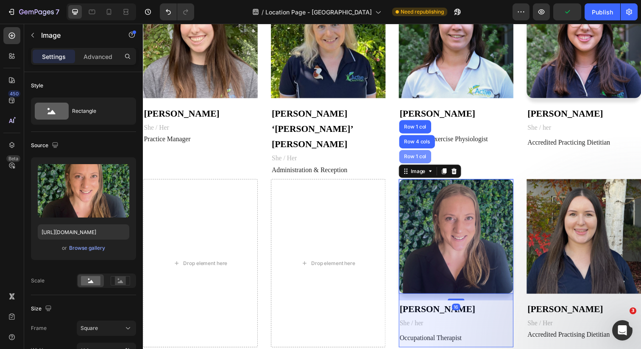
click at [417, 157] on div "Row 1 col" at bounding box center [421, 159] width 26 height 5
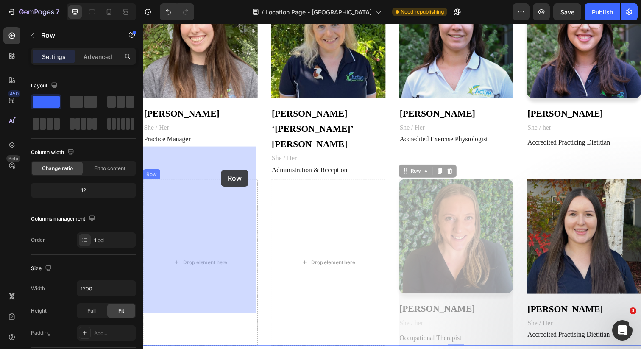
drag, startPoint x: 410, startPoint y: 142, endPoint x: 223, endPoint y: 173, distance: 190.1
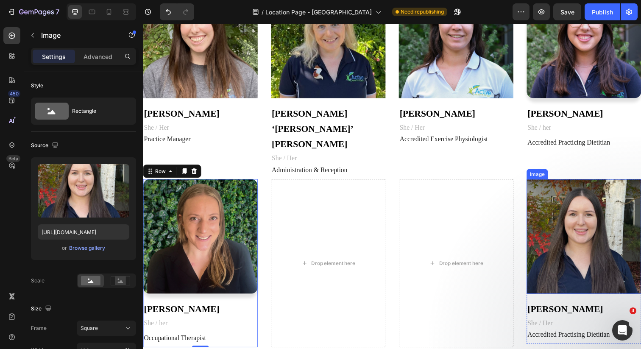
click at [593, 186] on img at bounding box center [593, 240] width 117 height 117
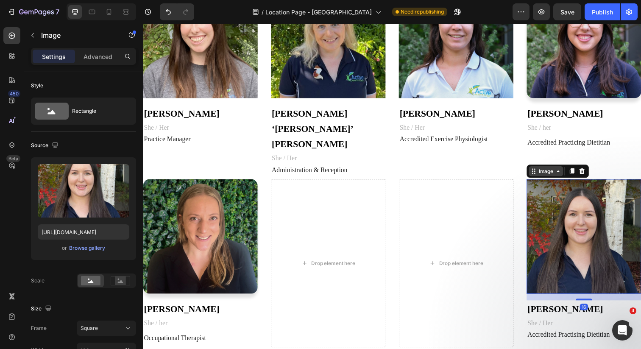
click at [545, 170] on div "Image" at bounding box center [554, 174] width 18 height 8
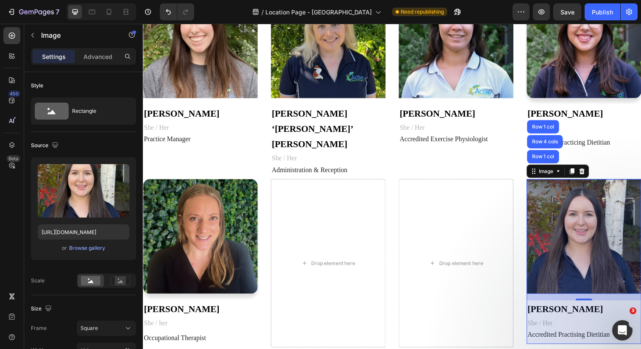
click at [545, 153] on div "Row 1 col" at bounding box center [551, 160] width 33 height 14
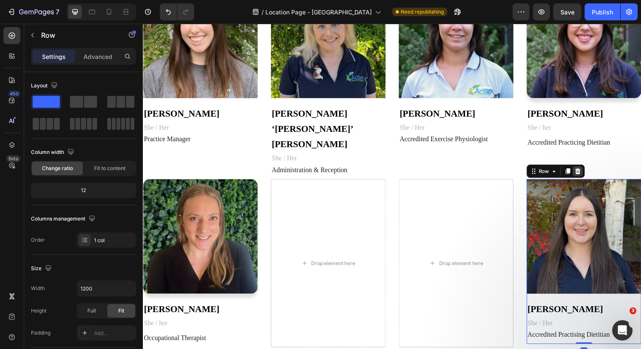
click at [585, 169] on div at bounding box center [587, 174] width 10 height 10
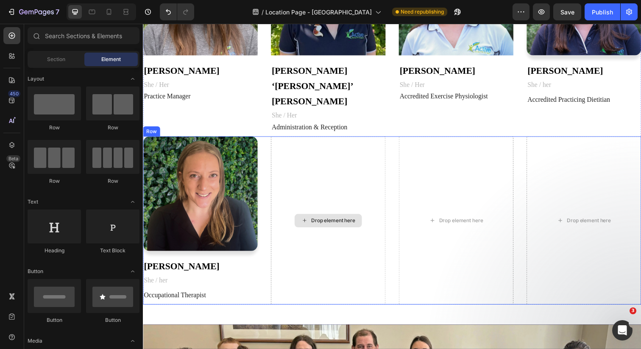
scroll to position [779, 0]
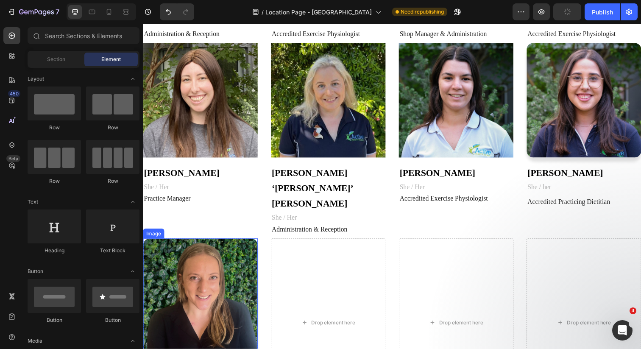
click at [163, 243] on img at bounding box center [201, 301] width 117 height 117
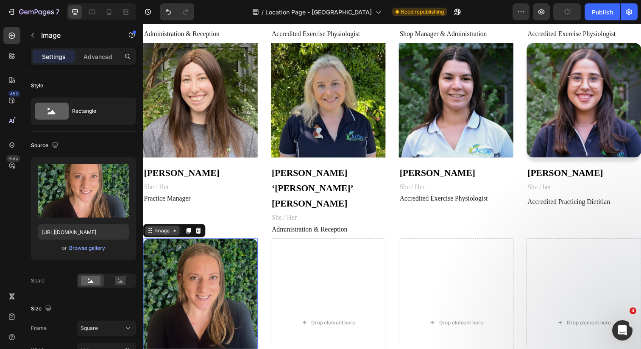
click at [161, 231] on div "Image" at bounding box center [163, 235] width 18 height 8
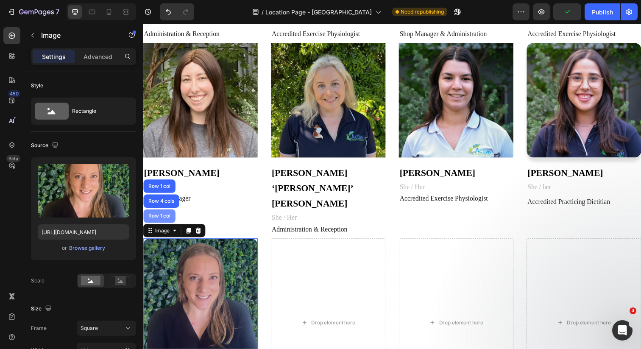
click at [165, 213] on div "Row 1 col" at bounding box center [159, 220] width 33 height 14
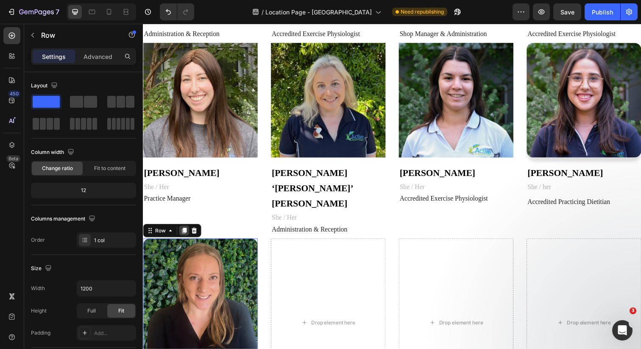
click at [184, 230] on div at bounding box center [185, 235] width 10 height 10
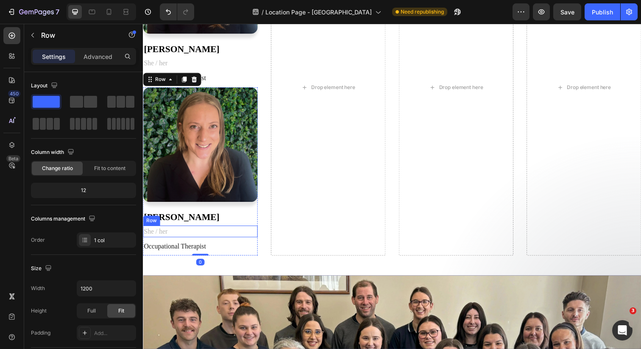
scroll to position [1095, 0]
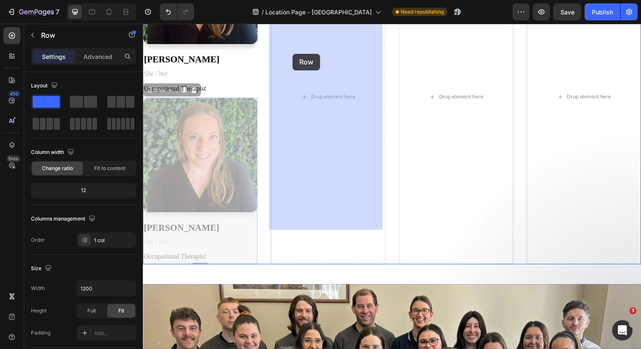
drag, startPoint x: 151, startPoint y: 56, endPoint x: 296, endPoint y: 54, distance: 145.1
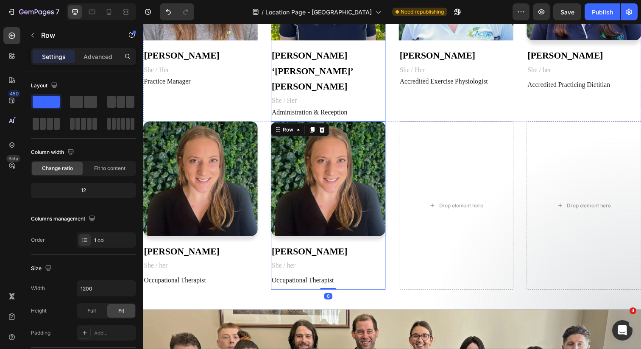
scroll to position [855, 0]
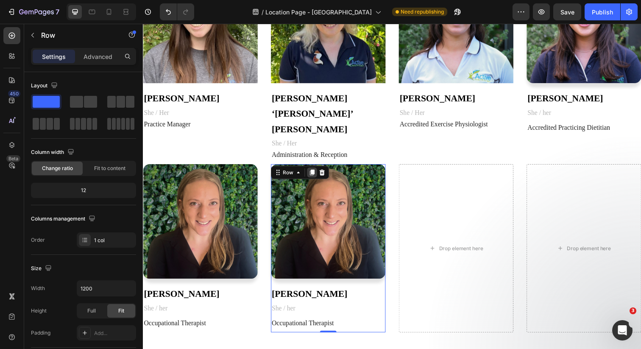
click at [312, 172] on icon at bounding box center [315, 175] width 7 height 7
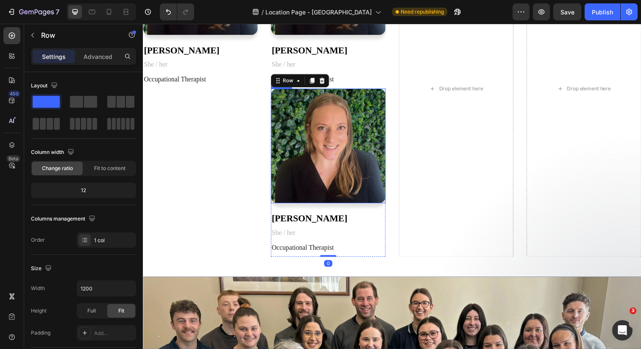
scroll to position [1105, 0]
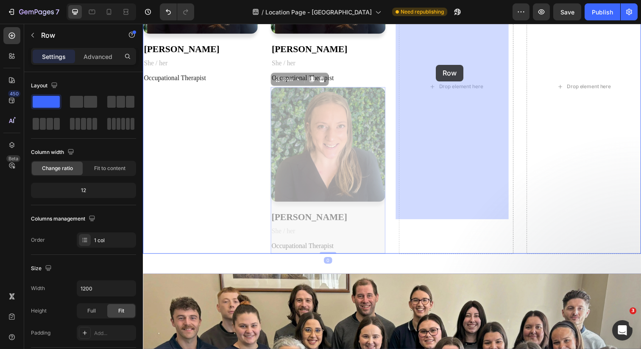
drag, startPoint x: 279, startPoint y: 47, endPoint x: 442, endPoint y: 66, distance: 164.4
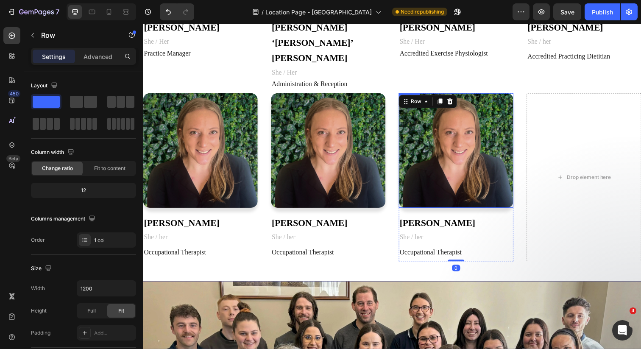
scroll to position [922, 0]
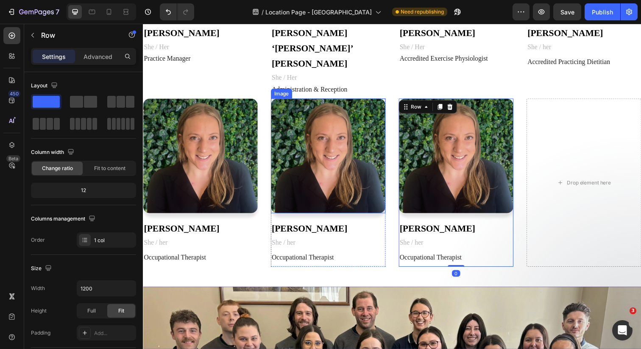
click at [310, 130] on img at bounding box center [332, 158] width 117 height 117
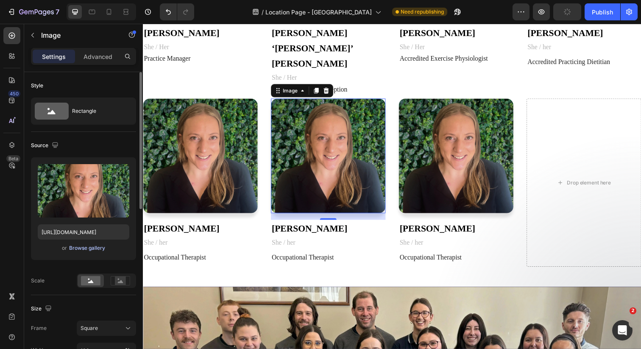
click at [89, 250] on div "Browse gallery" at bounding box center [87, 248] width 36 height 8
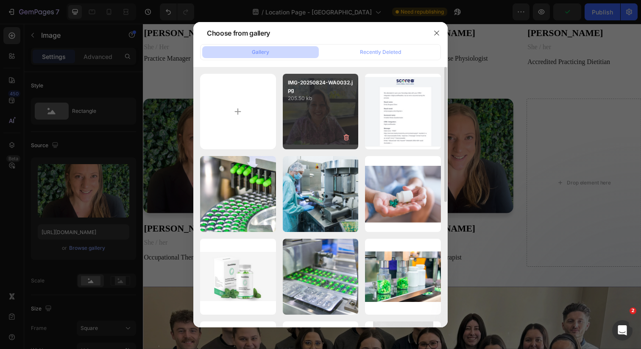
click at [311, 106] on div "IMG-20250824-WA0032.jpg 205.50 kb" at bounding box center [321, 112] width 76 height 76
type input "https://cdn.shopify.com/s/files/1/0613/7738/0433/files/gempages_520981399100982…"
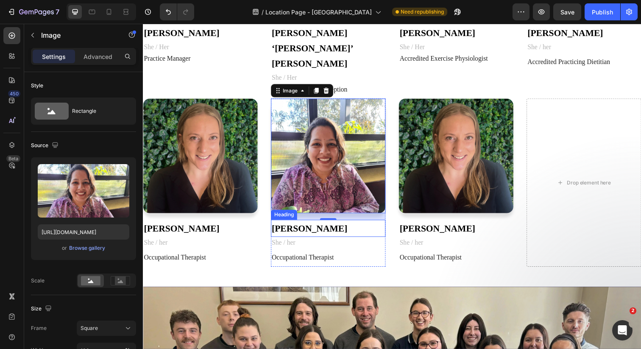
click at [319, 227] on strong "[PERSON_NAME]" at bounding box center [312, 232] width 77 height 11
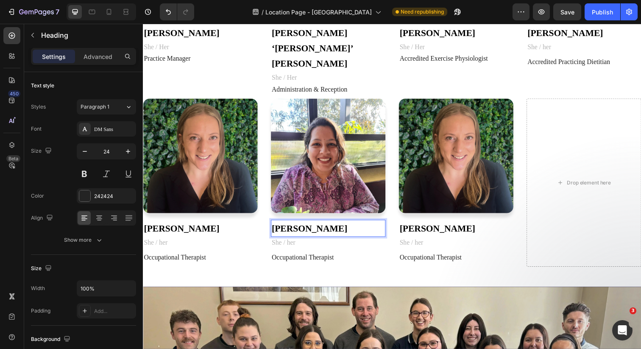
click at [319, 227] on strong "[PERSON_NAME]" at bounding box center [312, 232] width 77 height 11
click at [458, 227] on strong "[PERSON_NAME]" at bounding box center [443, 232] width 77 height 11
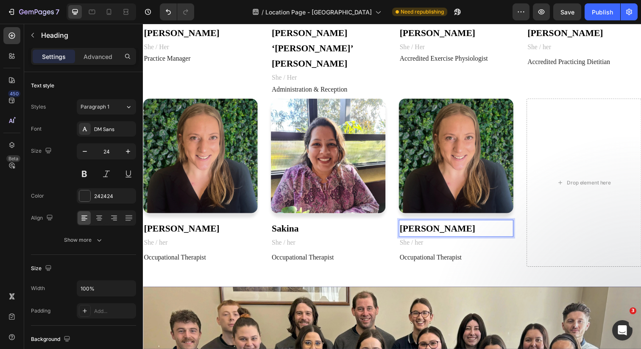
click at [458, 227] on strong "[PERSON_NAME]" at bounding box center [443, 232] width 77 height 11
click at [331, 257] on p "Occupational Therapist" at bounding box center [331, 262] width 115 height 10
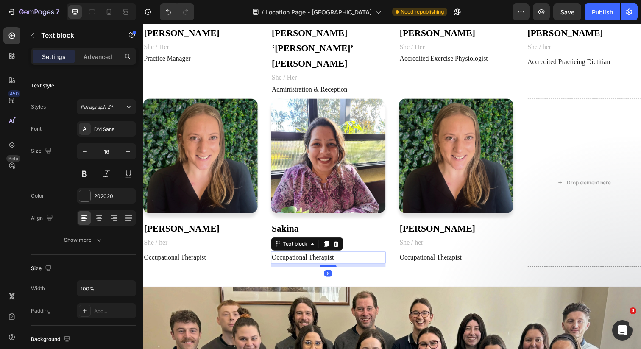
click at [331, 257] on p "Occupational Therapist" at bounding box center [331, 262] width 115 height 10
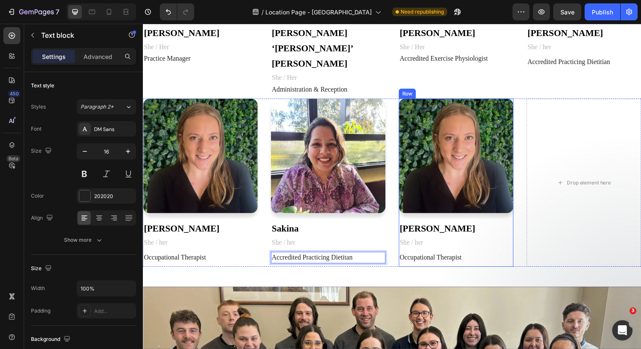
click at [455, 257] on p "Occupational Therapist" at bounding box center [462, 262] width 115 height 10
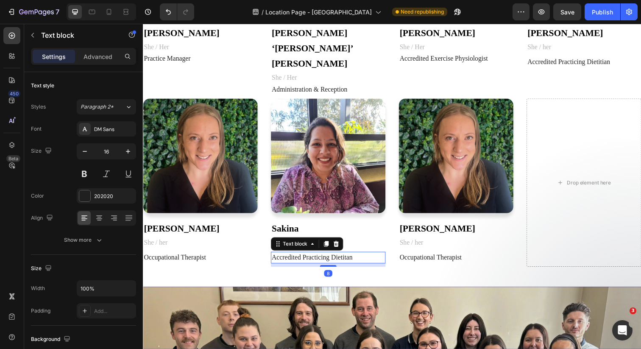
click at [351, 257] on p "Accredited Practicing Dietitan" at bounding box center [331, 262] width 115 height 10
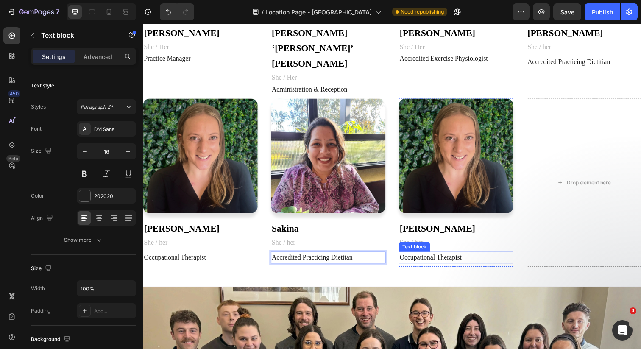
click at [451, 257] on p "Occupational Therapist" at bounding box center [462, 262] width 115 height 10
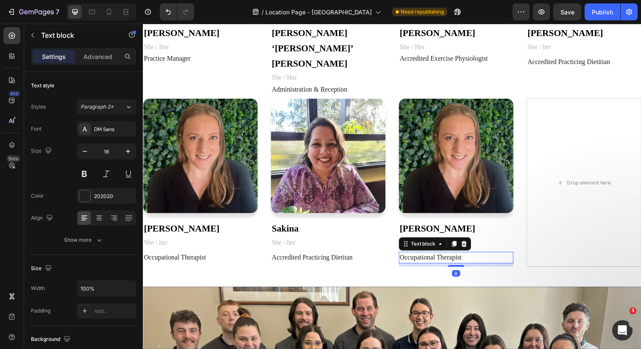
click at [451, 257] on p "Occupational Therapist" at bounding box center [462, 262] width 115 height 10
click at [475, 257] on p "Accredited Practicing Dietitan" at bounding box center [462, 262] width 115 height 10
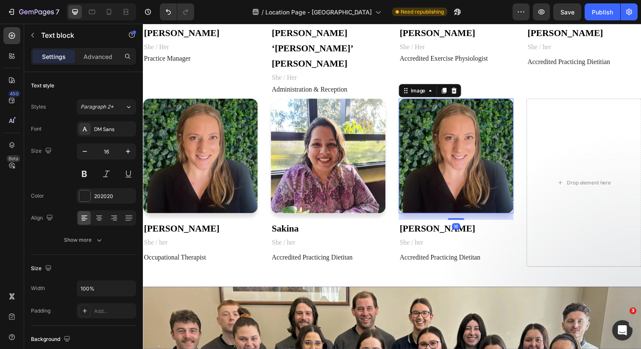
click at [473, 129] on img at bounding box center [462, 158] width 117 height 117
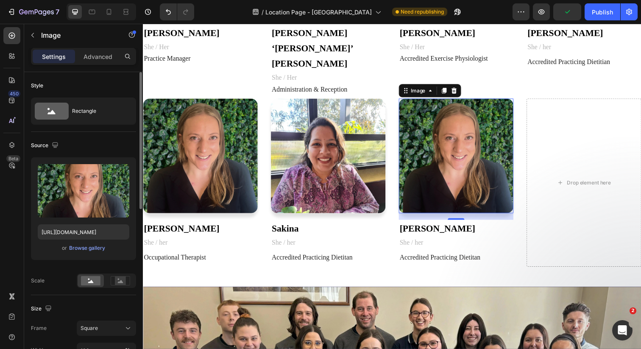
click at [89, 252] on div "or Browse gallery" at bounding box center [84, 248] width 92 height 10
click at [89, 251] on div "Browse gallery" at bounding box center [87, 248] width 36 height 8
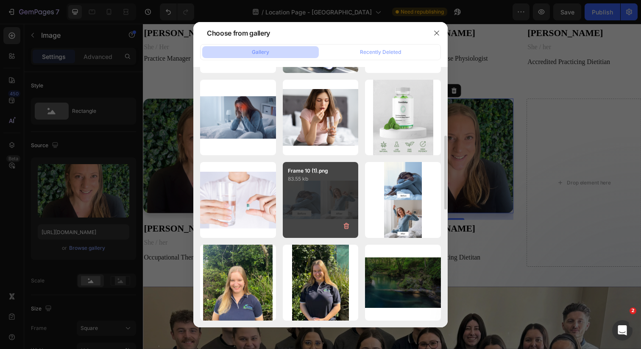
scroll to position [256, 0]
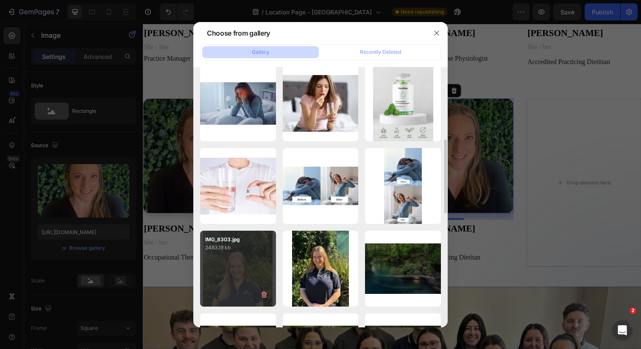
click at [243, 268] on div "IMG_8303.jpg 2483.19 kb" at bounding box center [238, 269] width 76 height 76
type input "https://cdn.shopify.com/s/files/1/0613/7738/0433/files/gempages_520981399100982…"
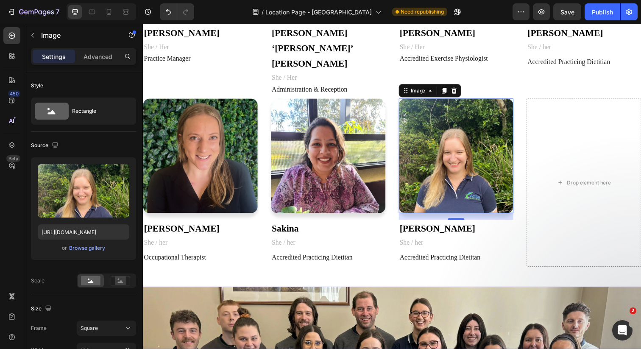
scroll to position [911, 0]
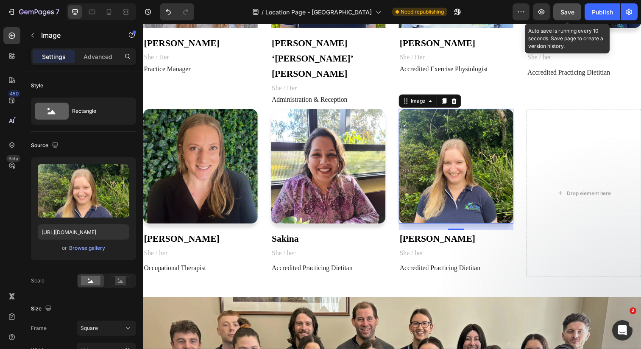
click at [565, 8] on span "Save" at bounding box center [568, 11] width 14 height 7
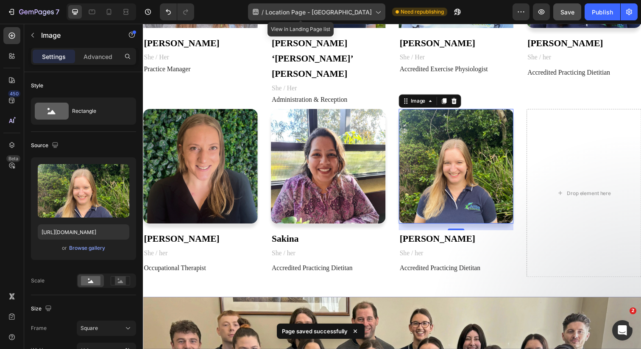
click at [357, 13] on div "/ Location Page - Blackburn" at bounding box center [316, 11] width 137 height 17
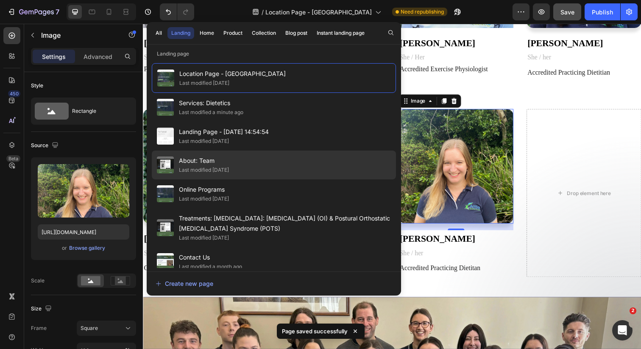
click at [275, 179] on div "About: Team Last modified 2 days ago" at bounding box center [274, 193] width 244 height 29
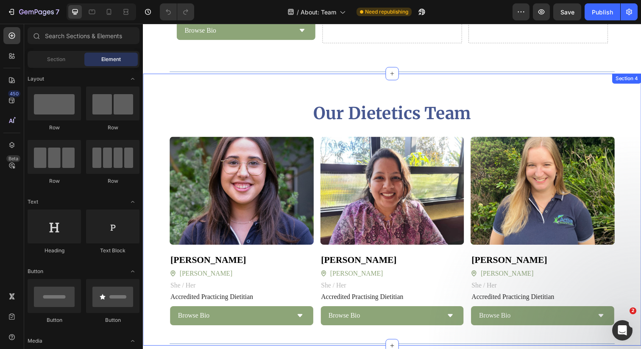
scroll to position [1484, 0]
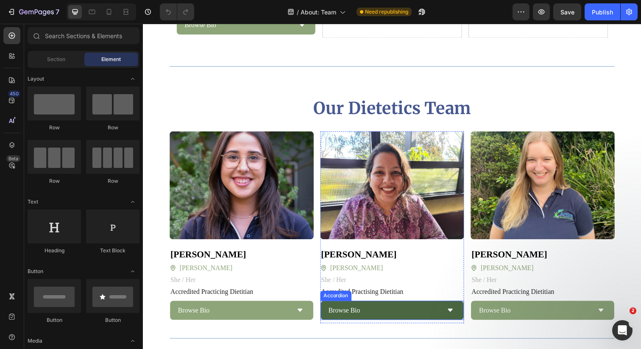
click at [447, 307] on div "Browse Bio" at bounding box center [397, 317] width 146 height 20
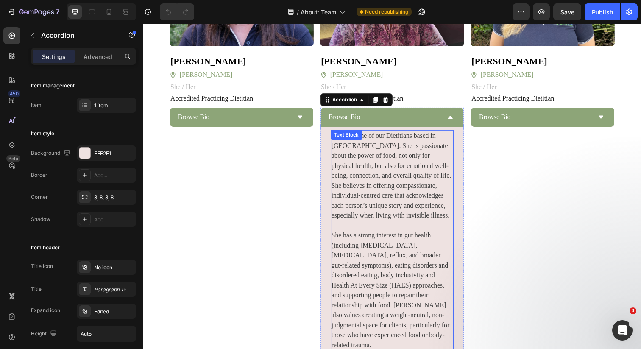
scroll to position [1949, 0]
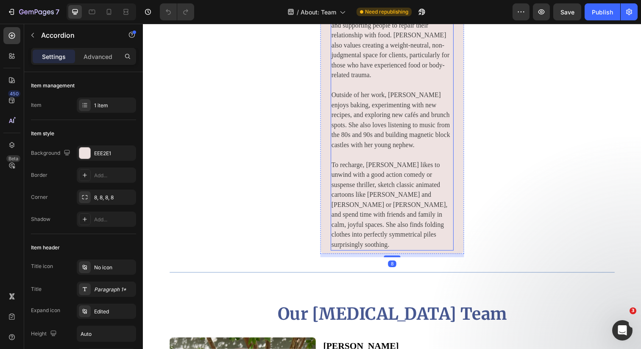
click at [429, 254] on p "To recharge, Sakina likes to unwind with a good action comedy or suspense thril…" at bounding box center [397, 204] width 124 height 102
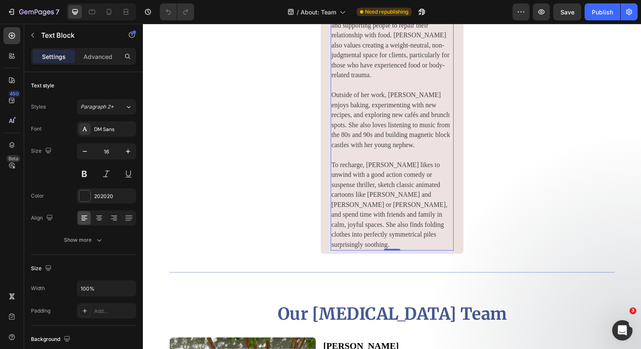
click at [413, 254] on p "To recharge, Sakina likes to unwind with a good action comedy or suspense thril…" at bounding box center [397, 204] width 124 height 102
click at [409, 254] on p "To recharge, Sakina likes to unwind with a good action comedy or suspense thril…" at bounding box center [397, 204] width 124 height 102
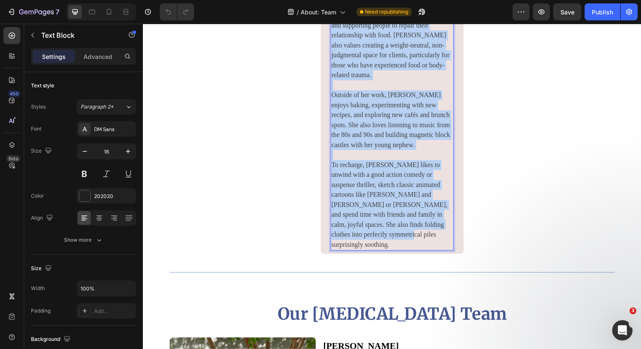
drag, startPoint x: 400, startPoint y: 288, endPoint x: 345, endPoint y: 45, distance: 249.1
click at [345, 45] on div "Sakina is one of our Dietitians based in Blackburn. She is passionate about the…" at bounding box center [398, 56] width 126 height 399
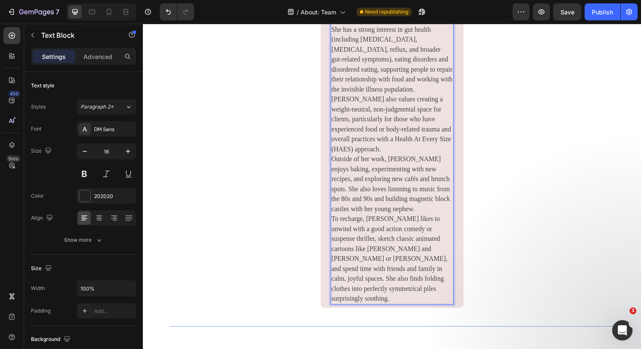
scroll to position [1843, 0]
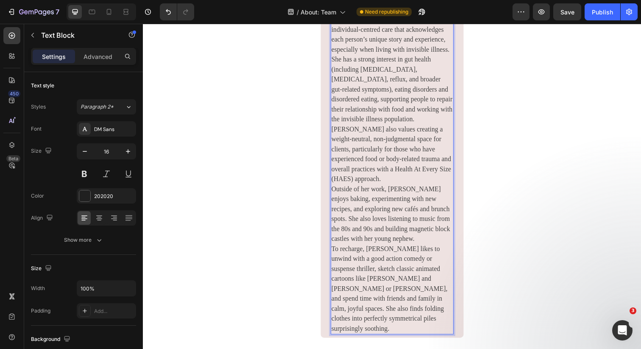
click at [383, 64] on p "Sakina is one of our Dietitians based in Blackburn. She is passionate about the…" at bounding box center [397, 152] width 124 height 377
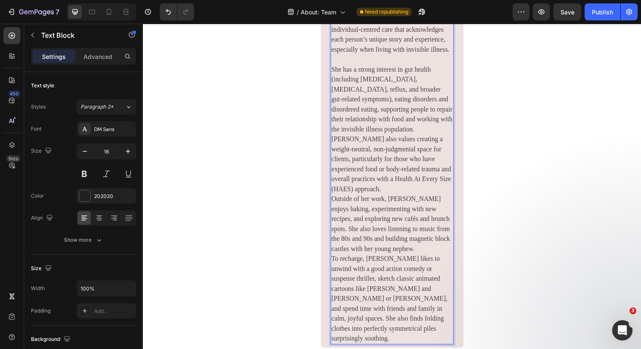
click at [377, 220] on p "⁠⁠⁠⁠⁠⁠⁠ She has a strong interest in gut health (including IBS, bloating, reflu…" at bounding box center [397, 202] width 124 height 295
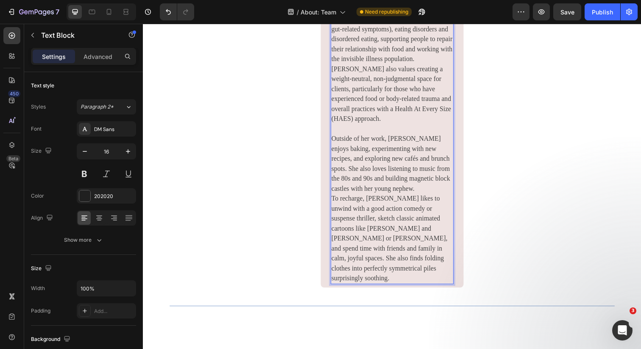
scroll to position [1958, 0]
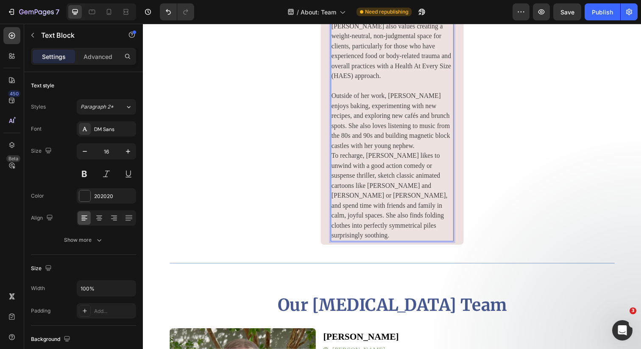
click at [407, 188] on p "Outside of her work, Sakina enjoys baking, experimenting with new recipes, and …" at bounding box center [397, 163] width 124 height 163
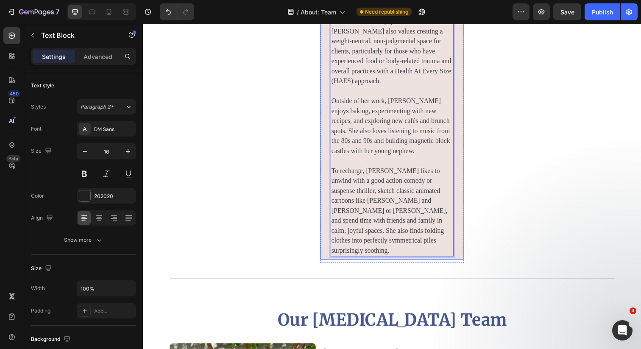
scroll to position [1948, 0]
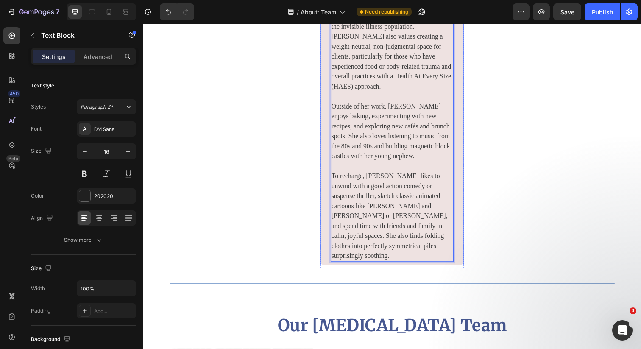
click at [463, 214] on div "Sakina is one of our Dietitians based in Blackburn. She is passionate about the…" at bounding box center [397, 63] width 146 height 416
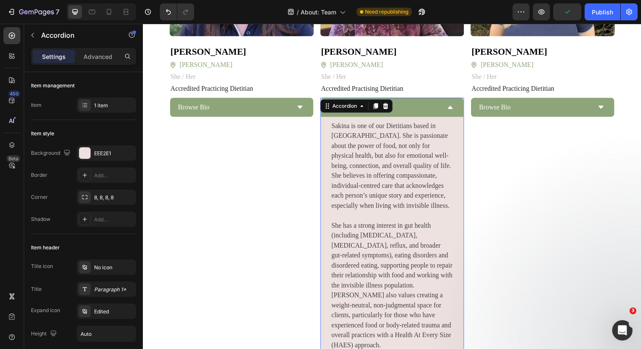
scroll to position [1672, 0]
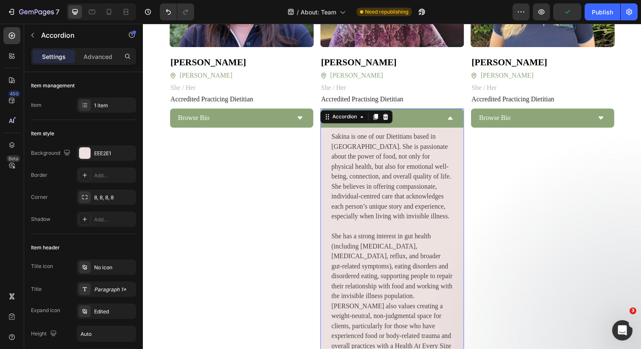
click at [453, 117] on icon at bounding box center [456, 120] width 7 height 7
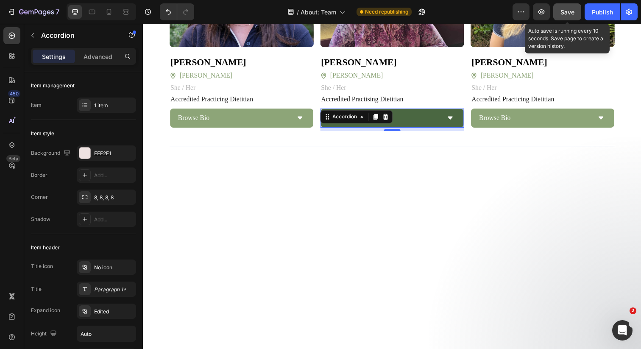
click at [575, 13] on button "Save" at bounding box center [567, 11] width 28 height 17
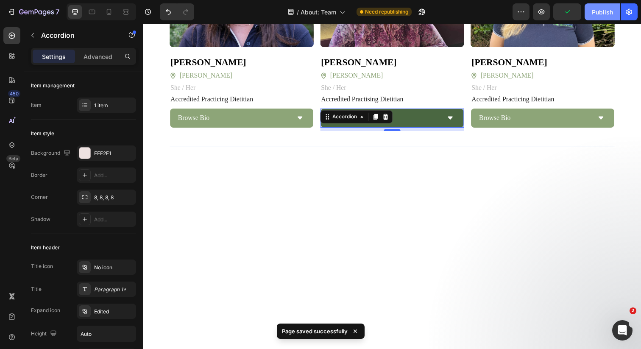
click at [606, 12] on div "Publish" at bounding box center [602, 12] width 21 height 9
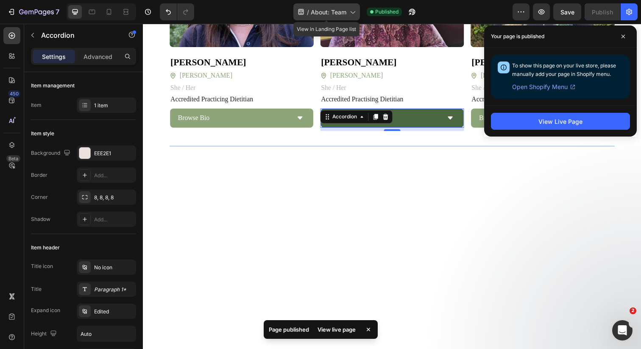
click at [343, 12] on span "About: Team" at bounding box center [329, 12] width 36 height 9
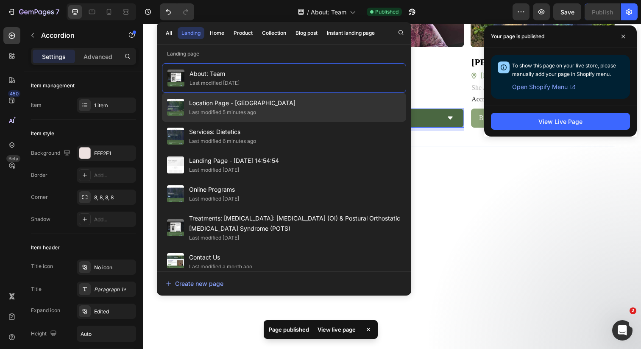
click at [287, 122] on div "Location Page - Blackburn Last modified 5 minutes ago" at bounding box center [284, 136] width 244 height 29
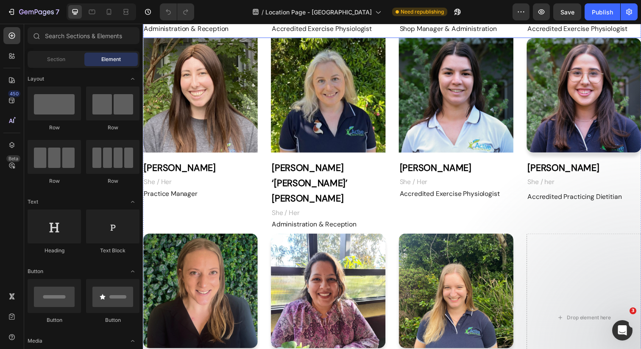
scroll to position [828, 0]
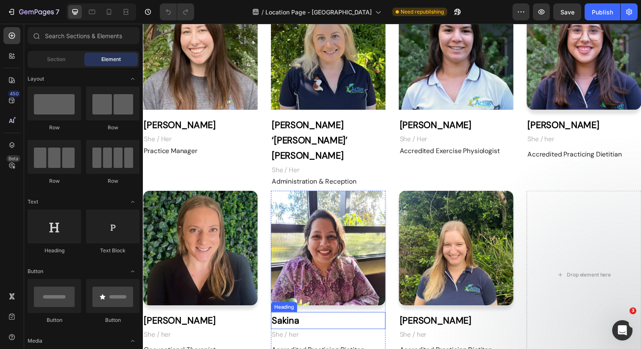
click at [327, 318] on h3 "Sakina" at bounding box center [332, 326] width 117 height 17
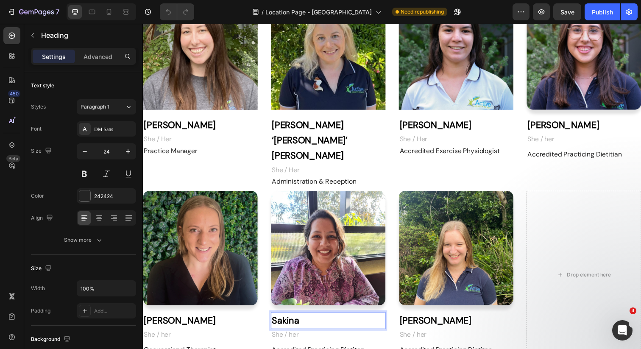
click at [327, 318] on h3 "Sakina" at bounding box center [332, 326] width 117 height 17
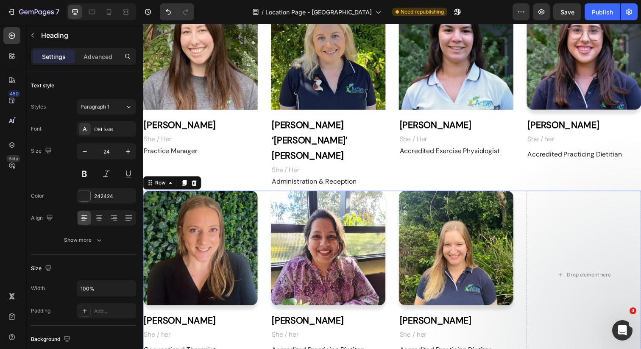
click at [392, 240] on div "Image [PERSON_NAME] Heading She / her Text block Row Occupational Therapist Tex…" at bounding box center [397, 280] width 509 height 172
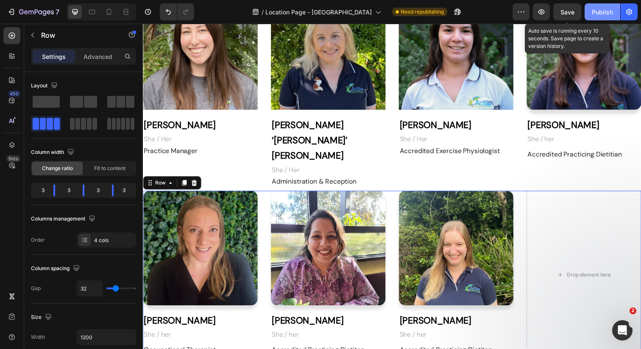
drag, startPoint x: 565, startPoint y: 10, endPoint x: 591, endPoint y: 14, distance: 26.6
click at [565, 10] on span "Save" at bounding box center [568, 11] width 14 height 7
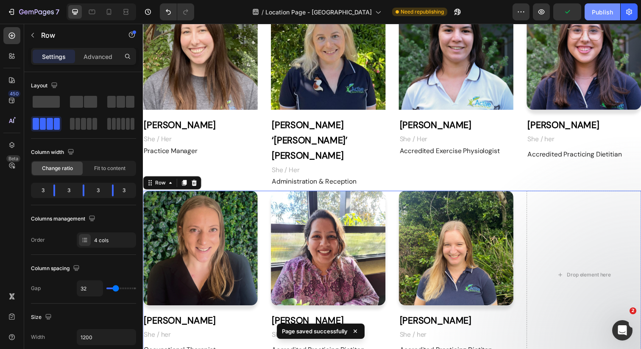
click at [603, 12] on div "Publish" at bounding box center [602, 12] width 21 height 9
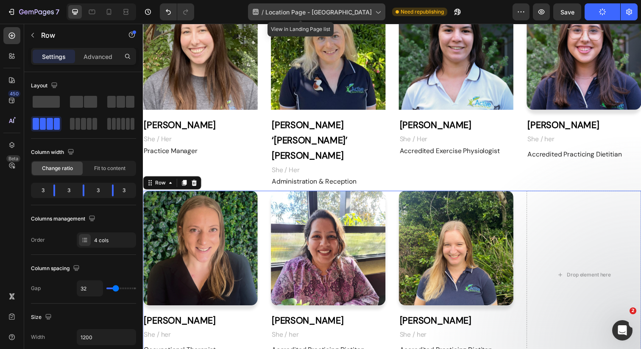
click at [374, 11] on icon at bounding box center [378, 12] width 8 height 8
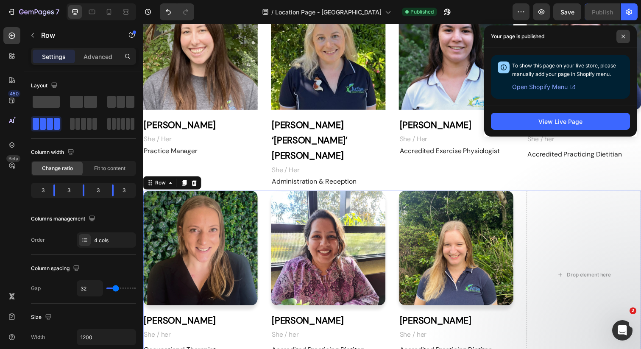
click at [623, 35] on icon at bounding box center [623, 36] width 4 height 4
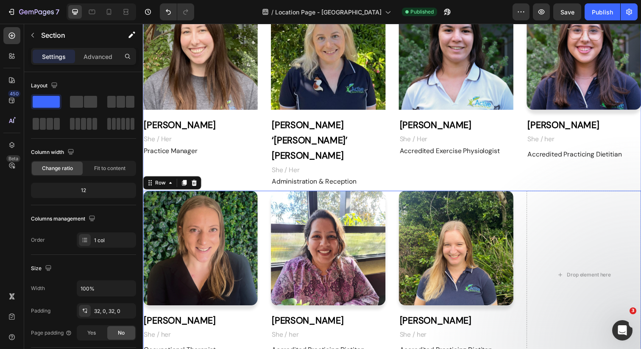
click at [567, 340] on div "Meet our [PERSON_NAME] team Heading Image [PERSON_NAME] Heading She / Her Text …" at bounding box center [397, 1] width 509 height 769
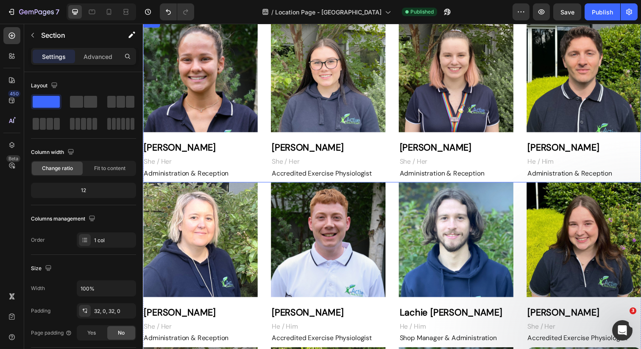
scroll to position [375, 0]
